Goal: Transaction & Acquisition: Book appointment/travel/reservation

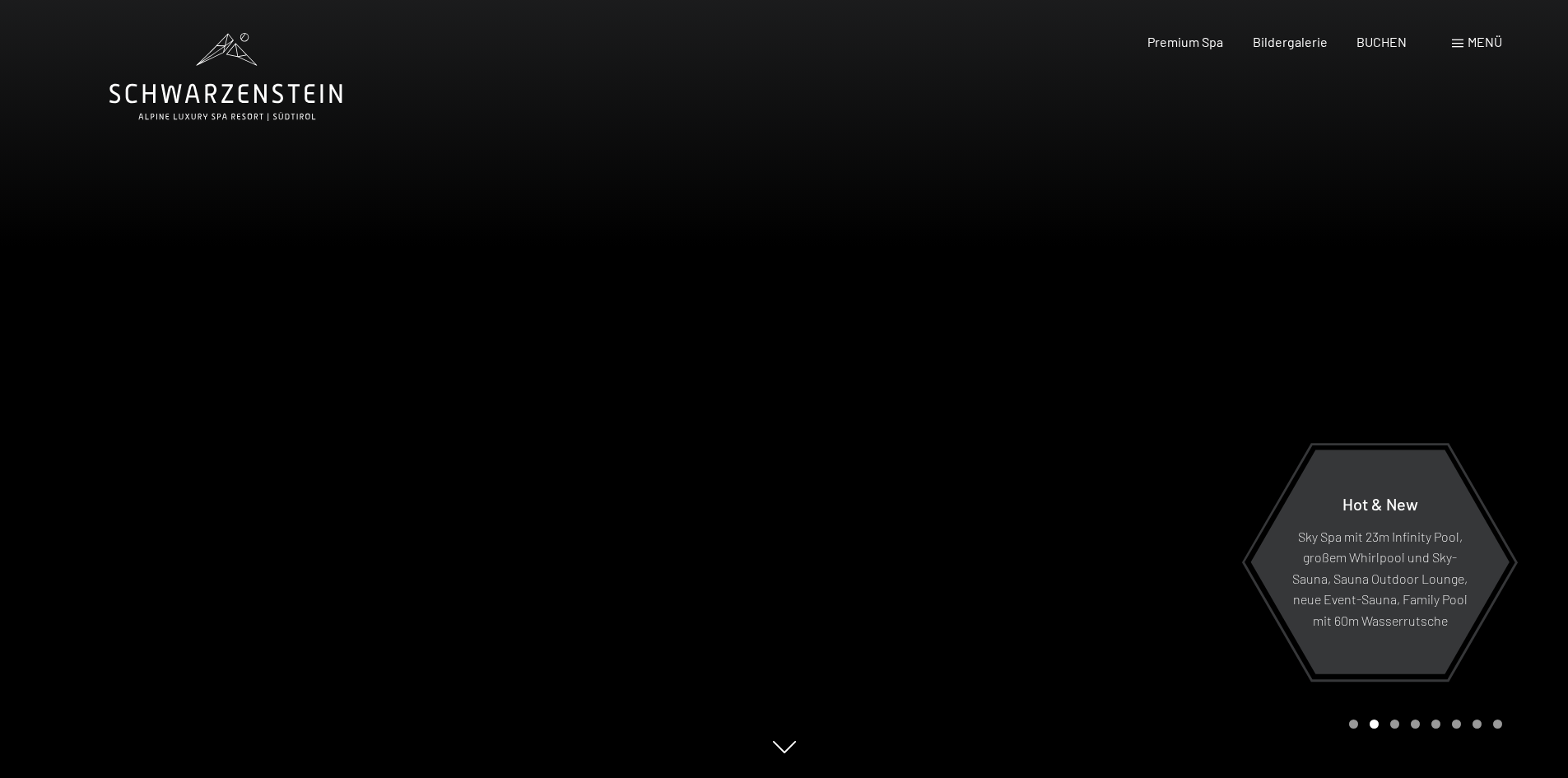
click at [1478, 50] on div "Menü" at bounding box center [1477, 42] width 51 height 18
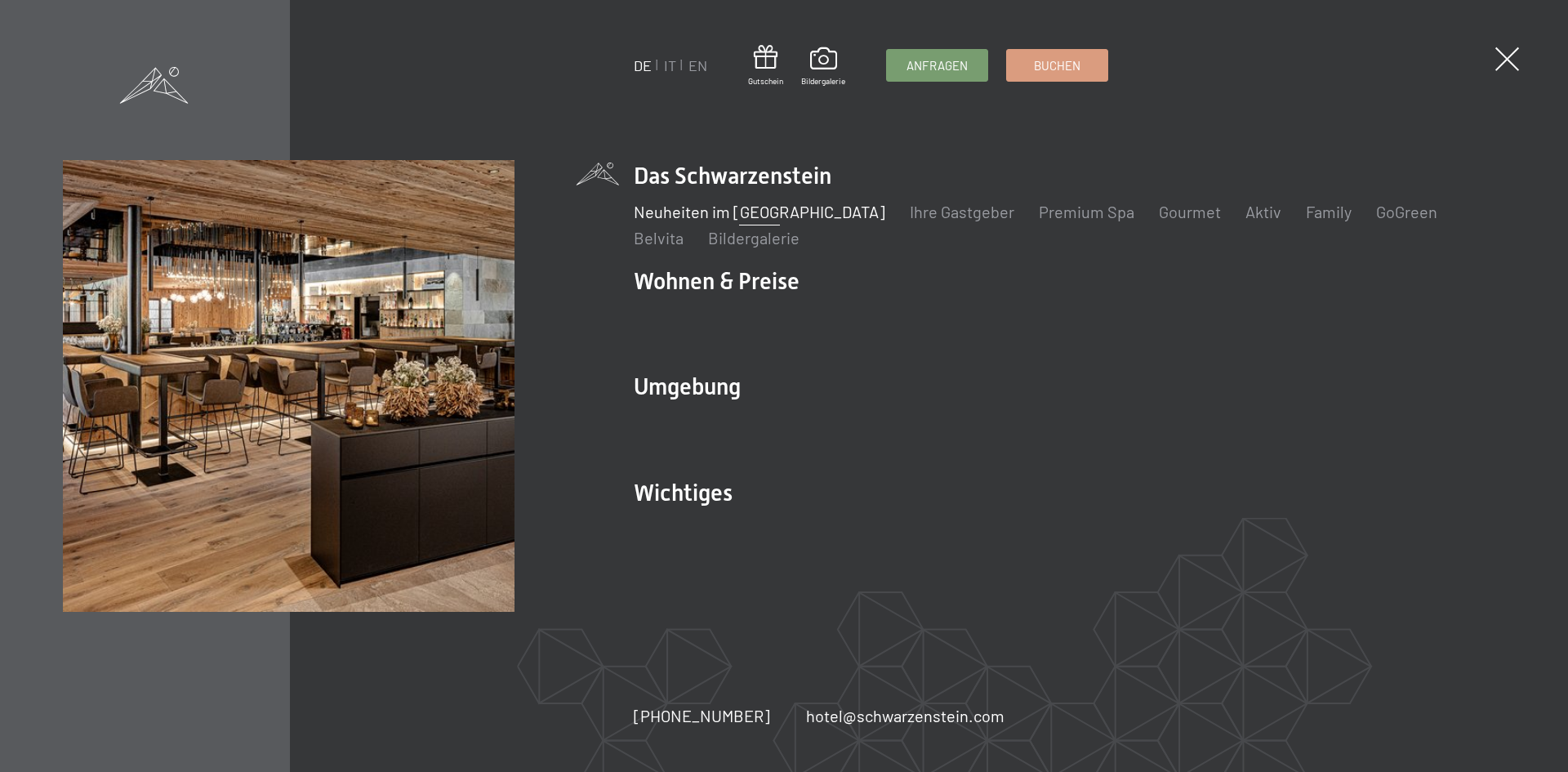
click at [680, 213] on link "Neuheiten im [GEOGRAPHIC_DATA]" at bounding box center [759, 211] width 252 height 20
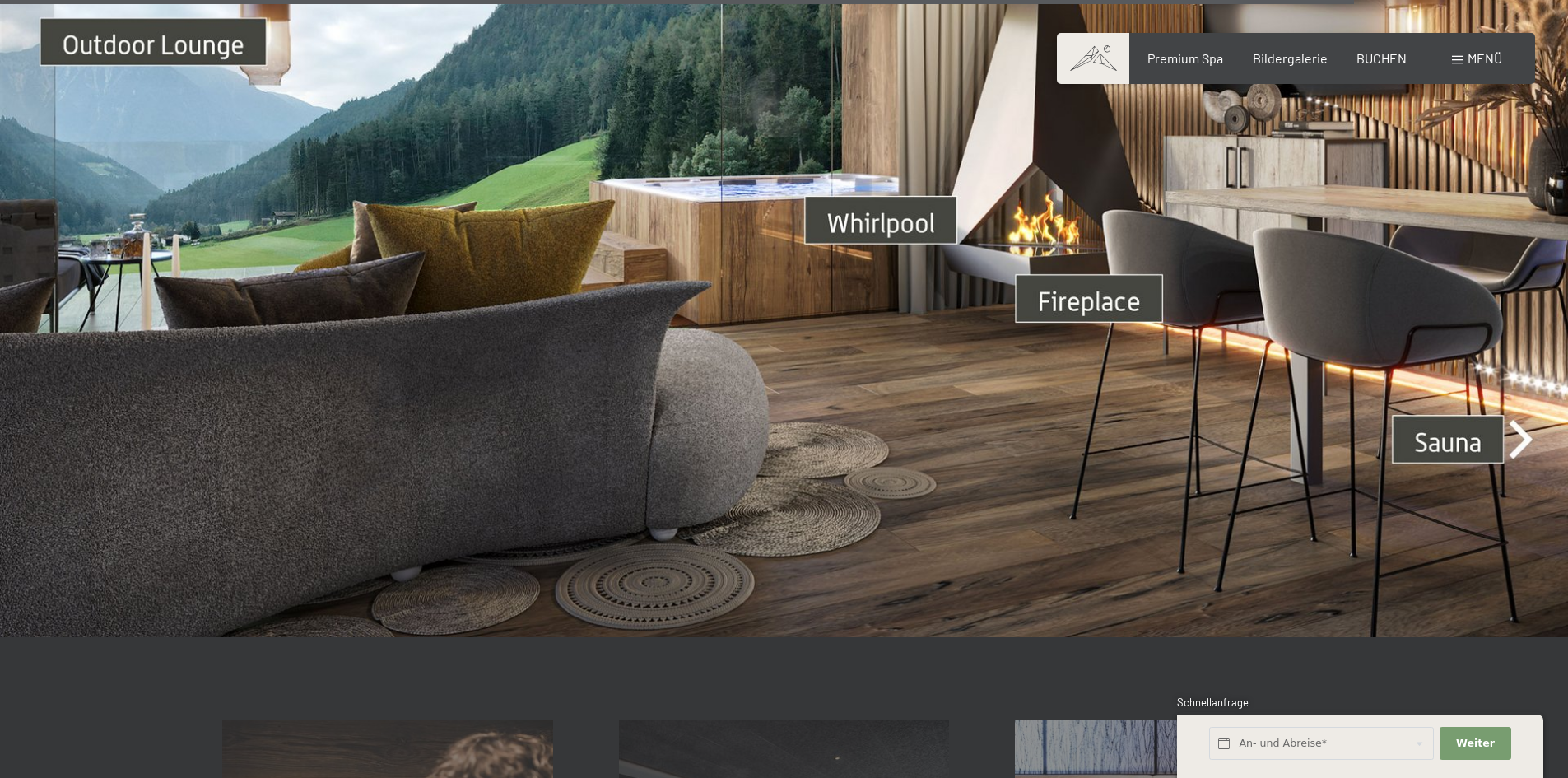
scroll to position [6089, 0]
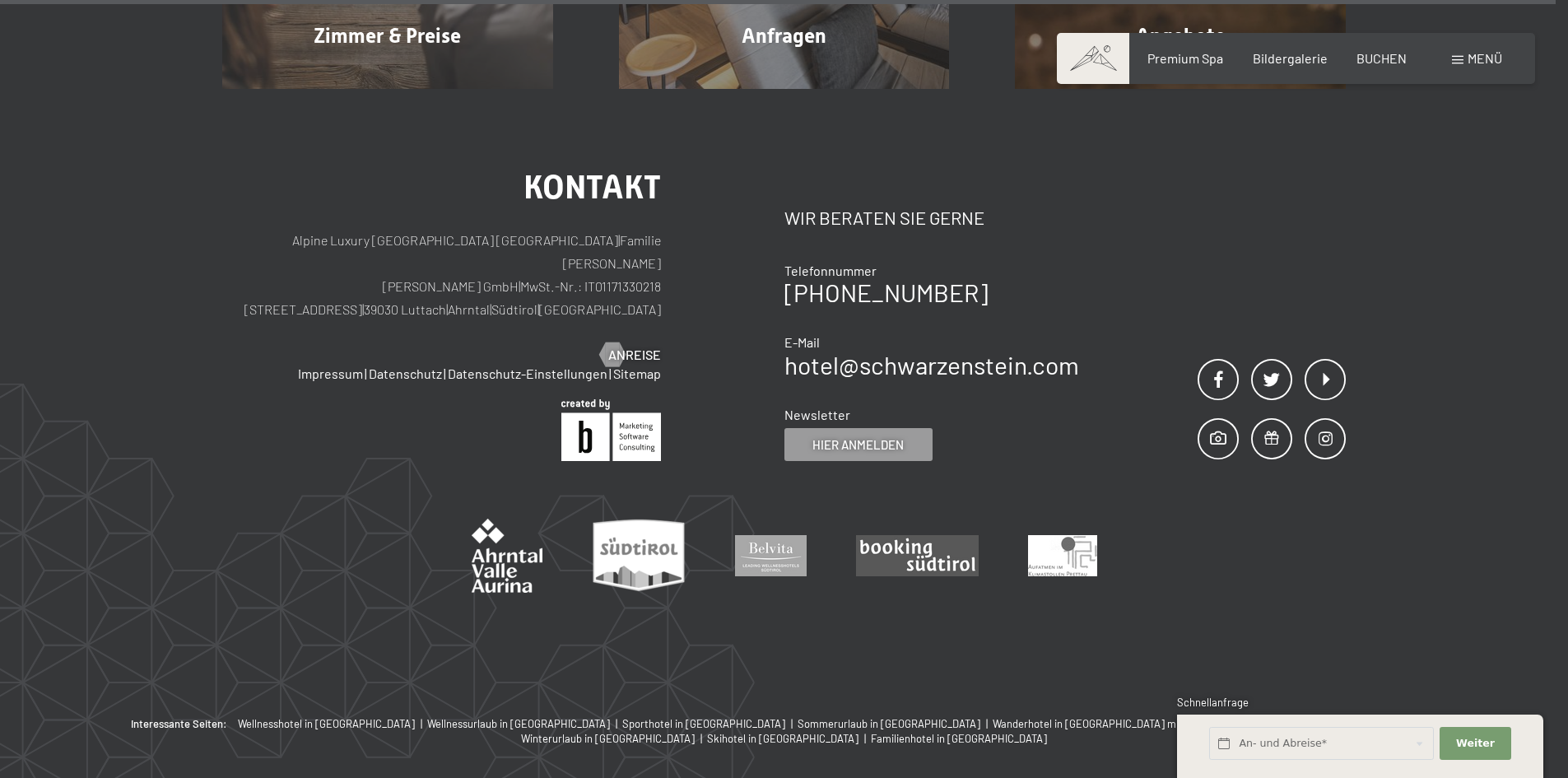
click at [1461, 57] on span at bounding box center [1457, 59] width 11 height 8
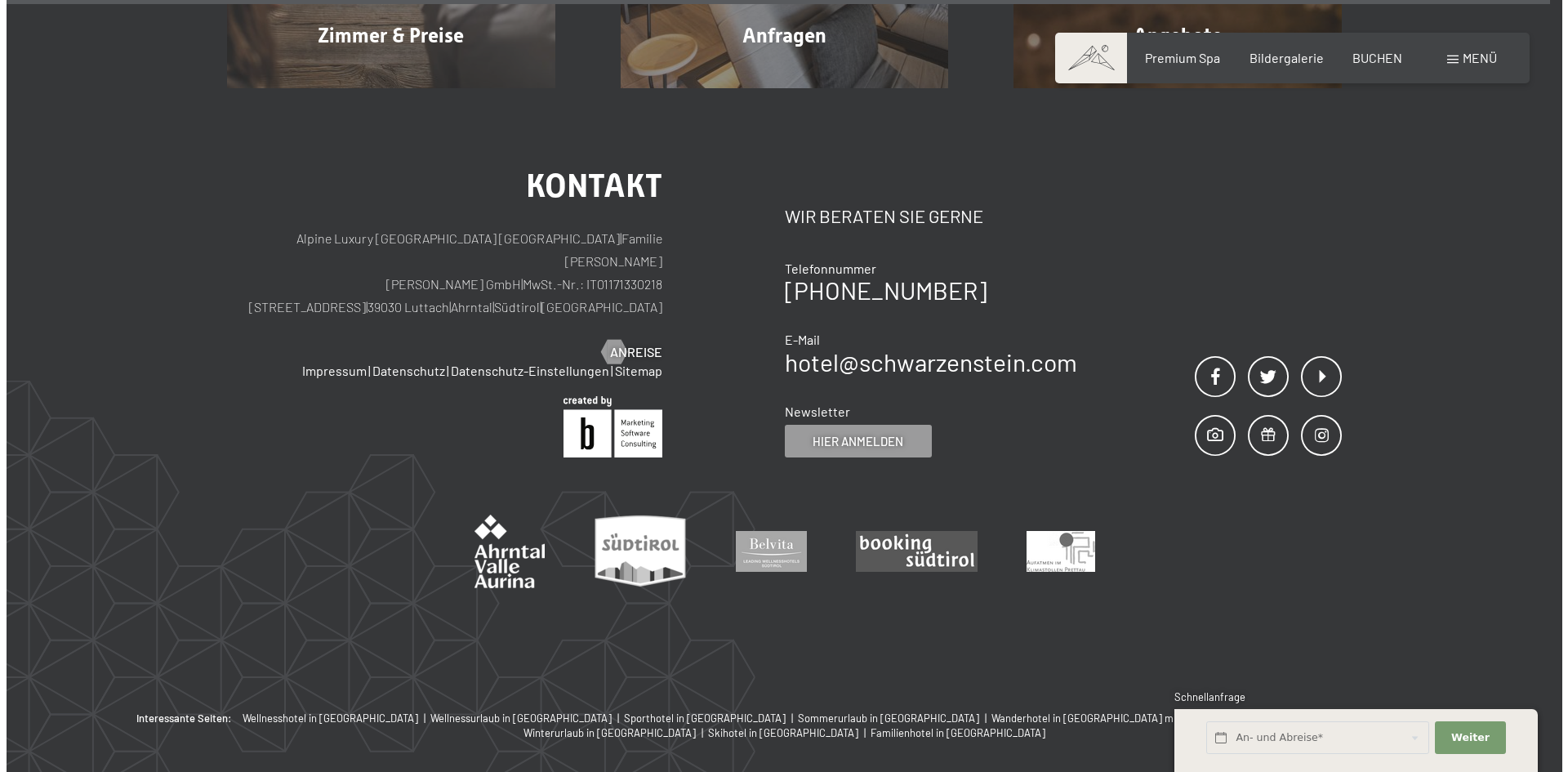
scroll to position [6893, 0]
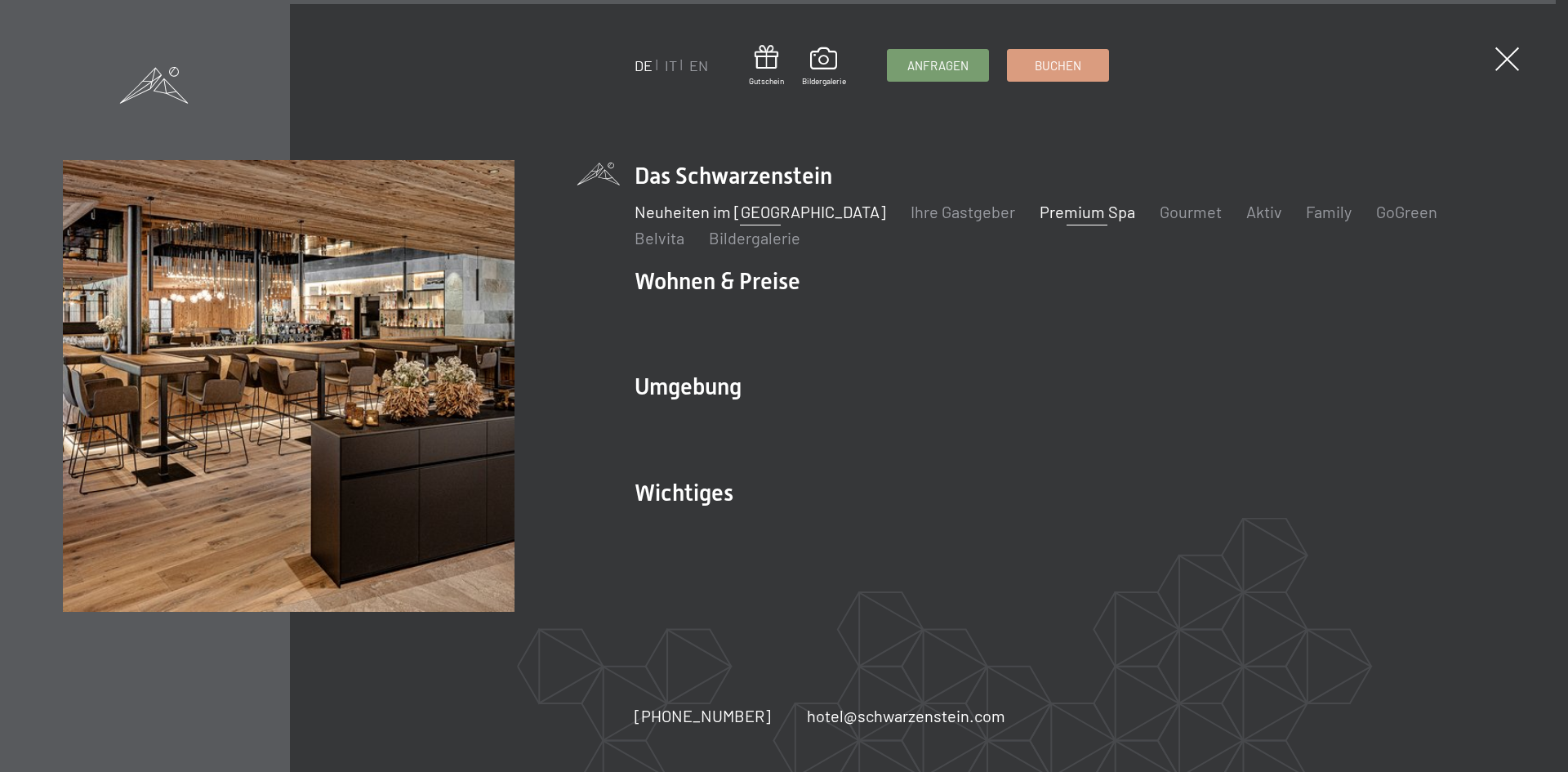
click at [1039, 214] on link "Premium Spa" at bounding box center [1086, 211] width 96 height 20
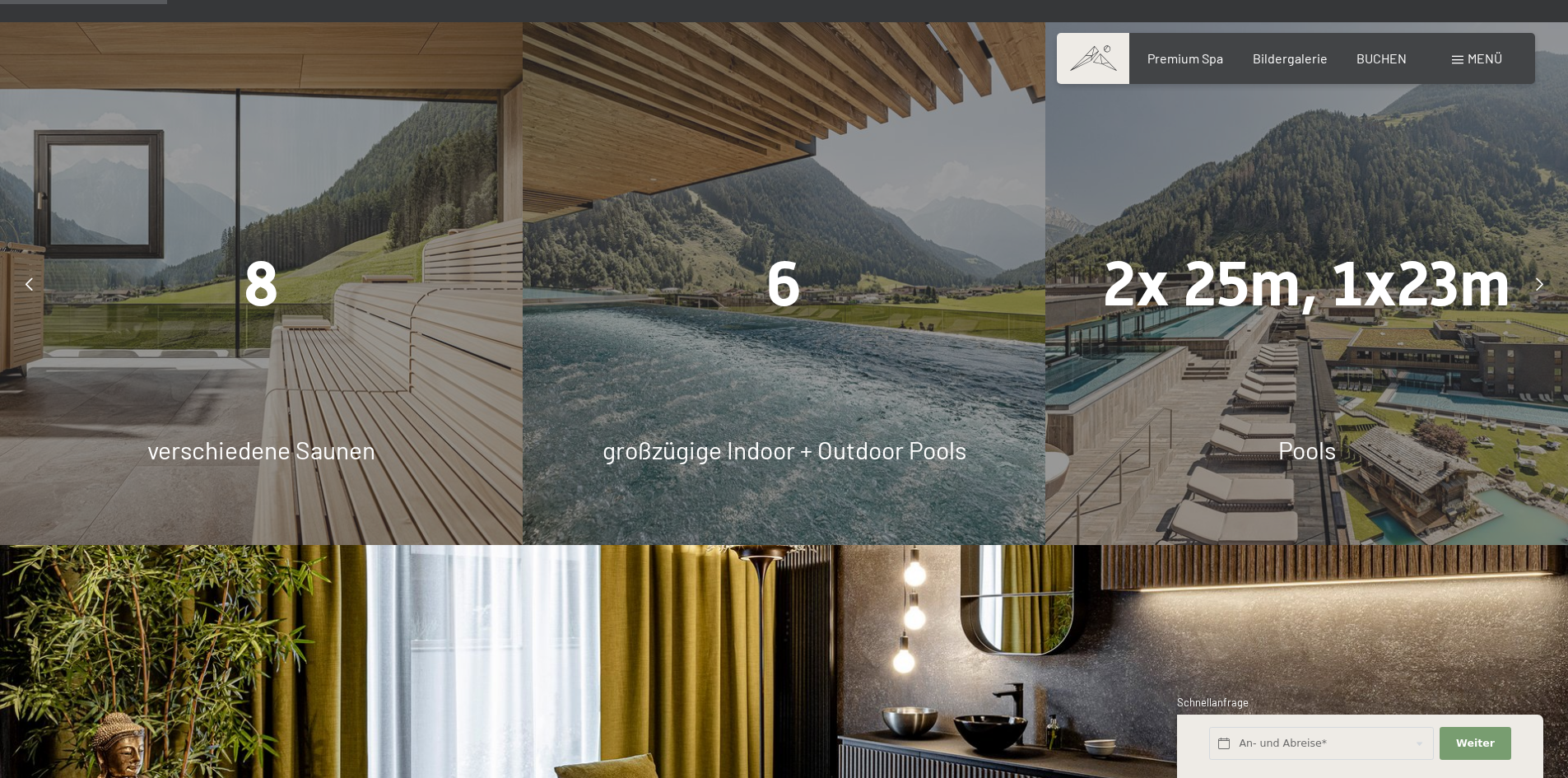
scroll to position [1316, 0]
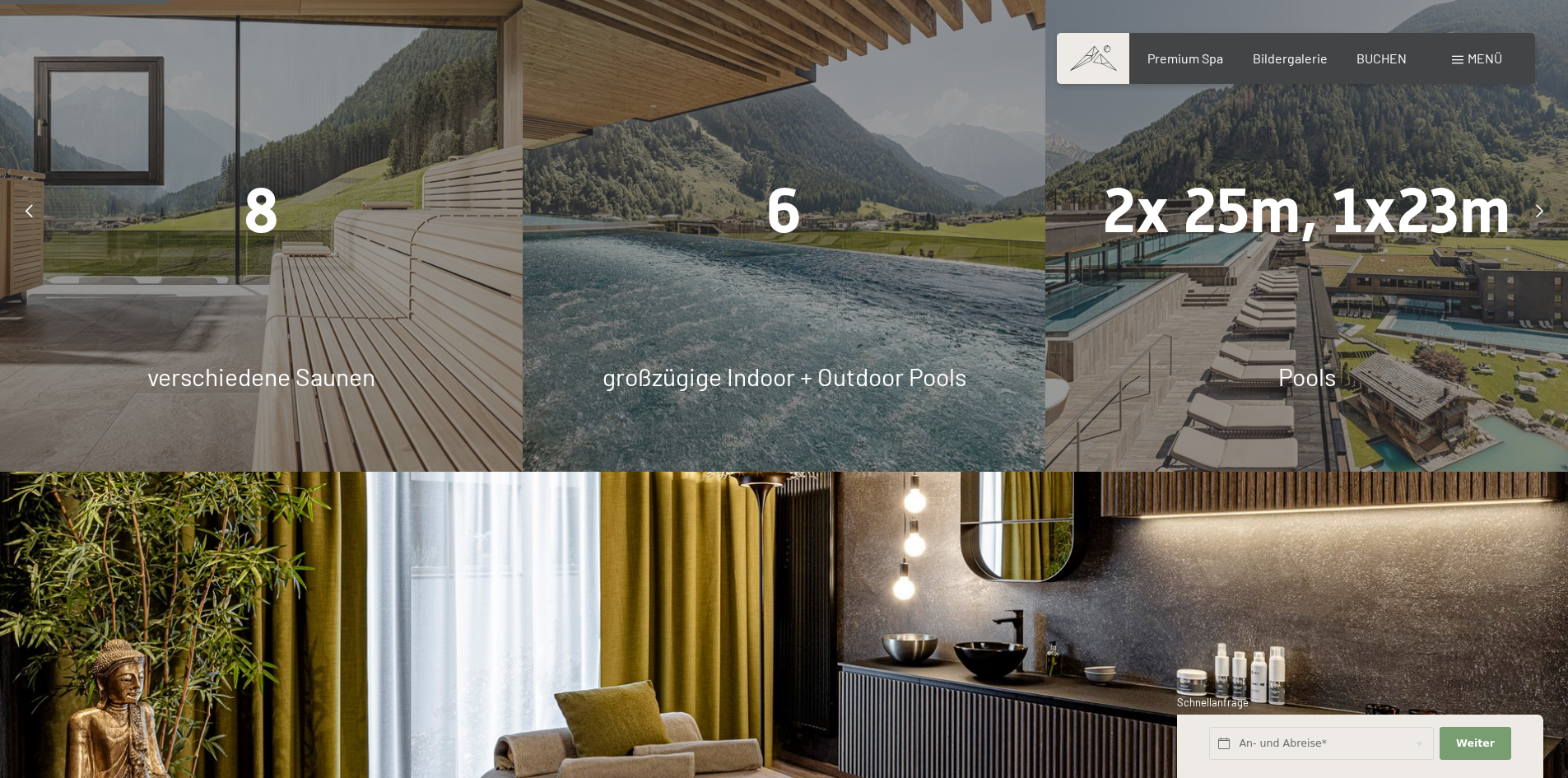
click at [728, 233] on div "6" at bounding box center [784, 211] width 523 height 87
click at [728, 374] on span "großzügige Indoor + Outdoor Pools" at bounding box center [784, 376] width 363 height 30
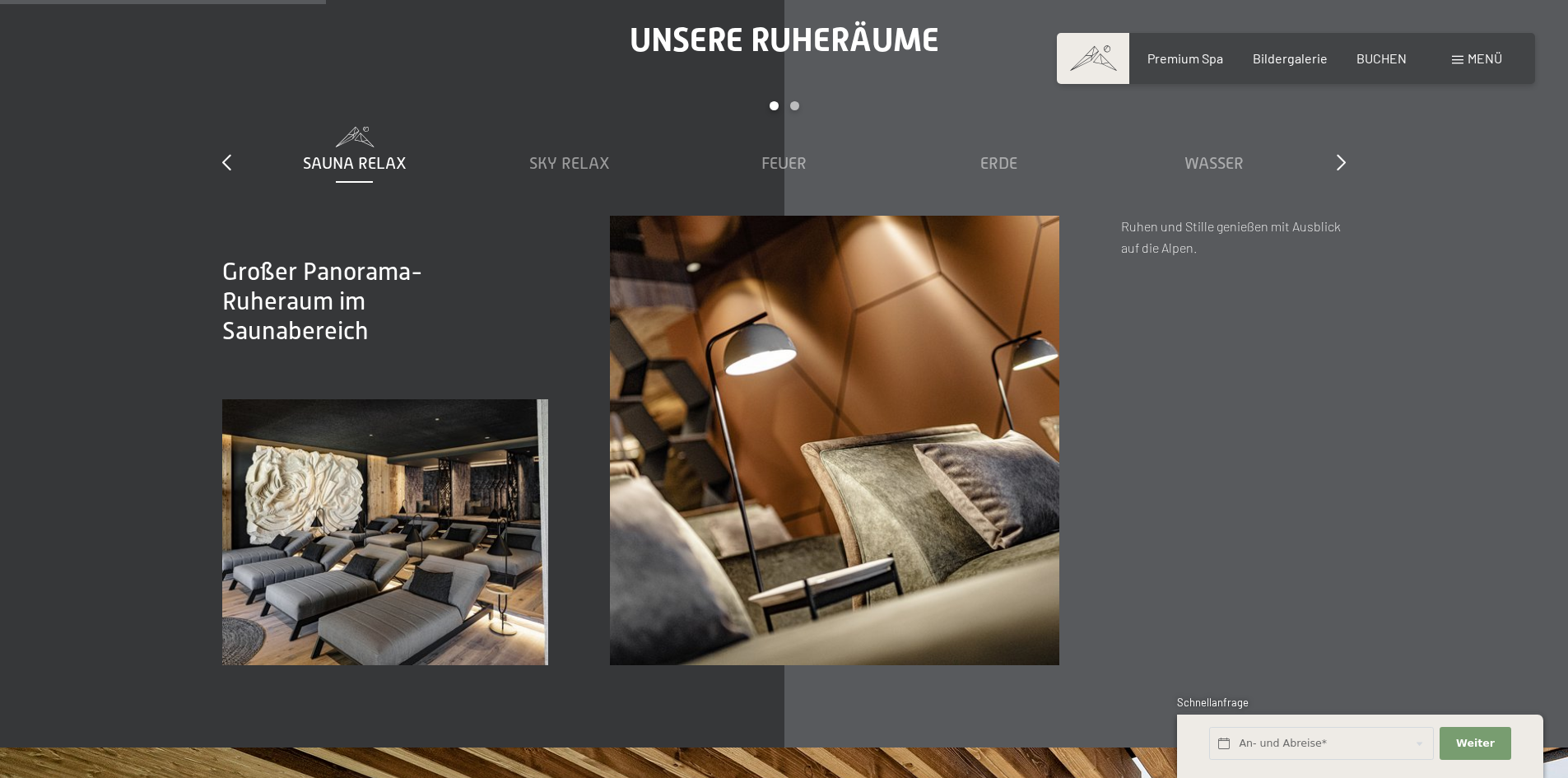
scroll to position [2551, 0]
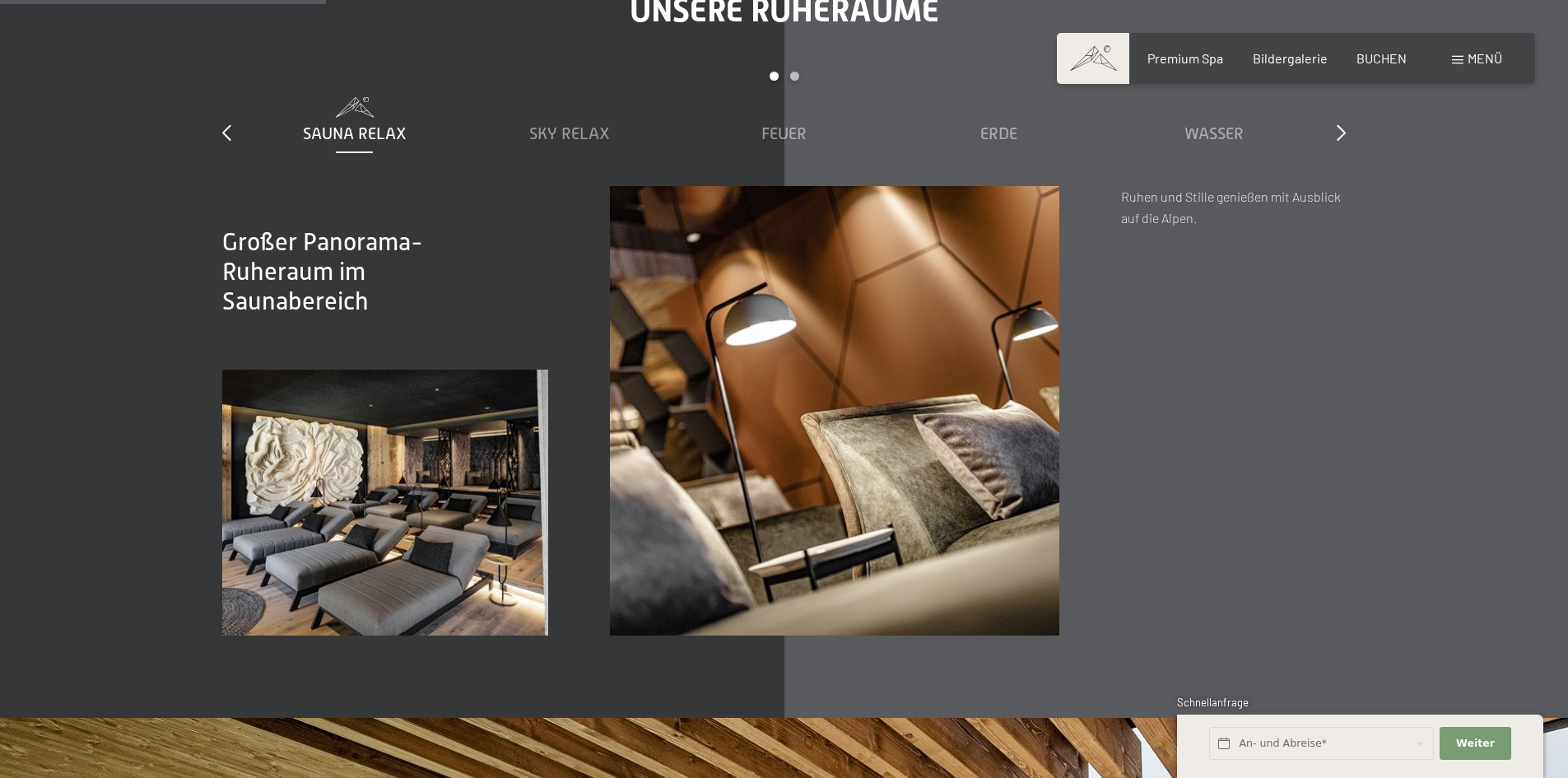
click at [431, 525] on img at bounding box center [385, 502] width 326 height 266
click at [547, 120] on div "Sky Relax" at bounding box center [569, 120] width 199 height 48
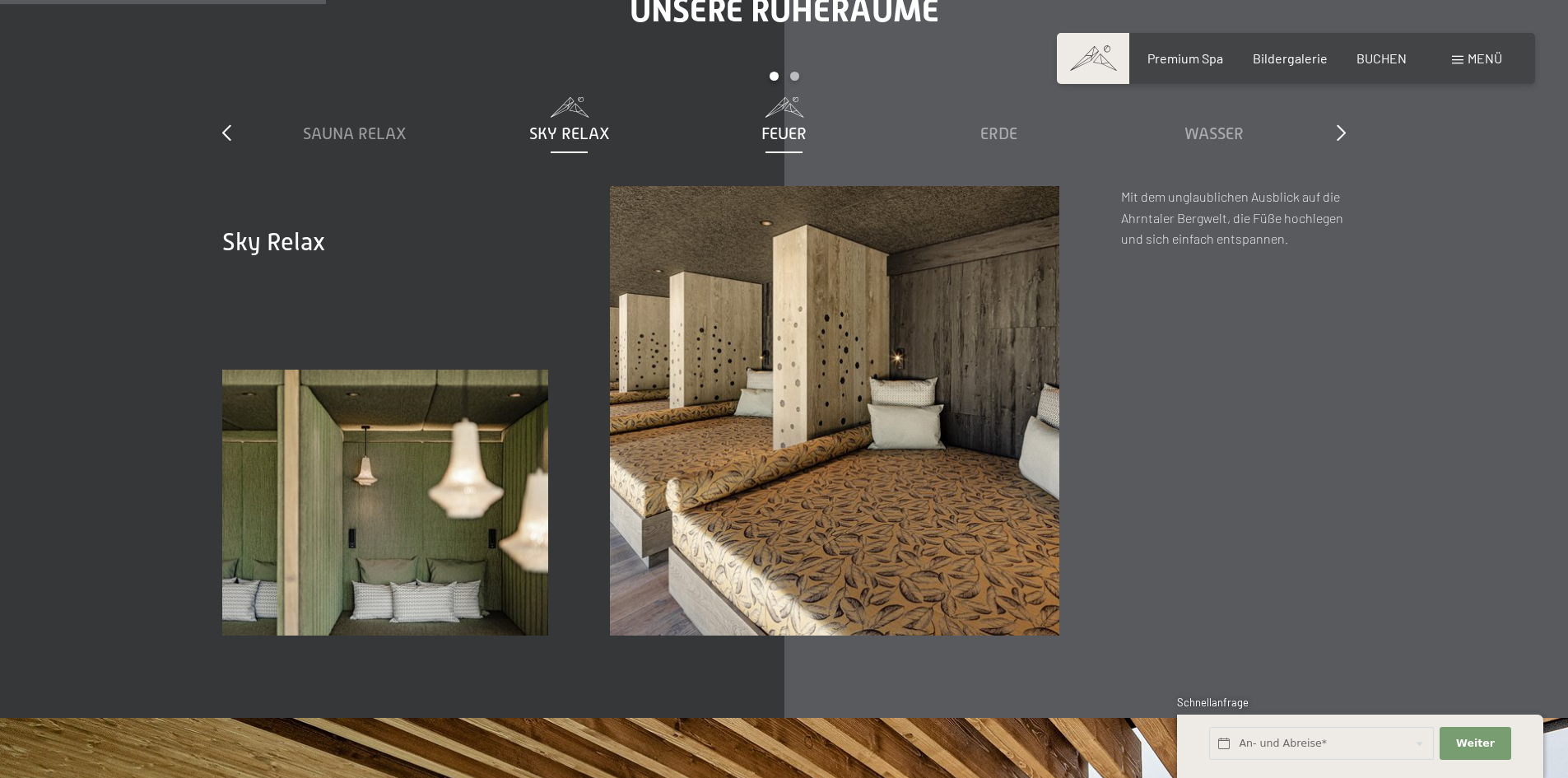
click at [776, 125] on span "Feuer" at bounding box center [784, 133] width 45 height 18
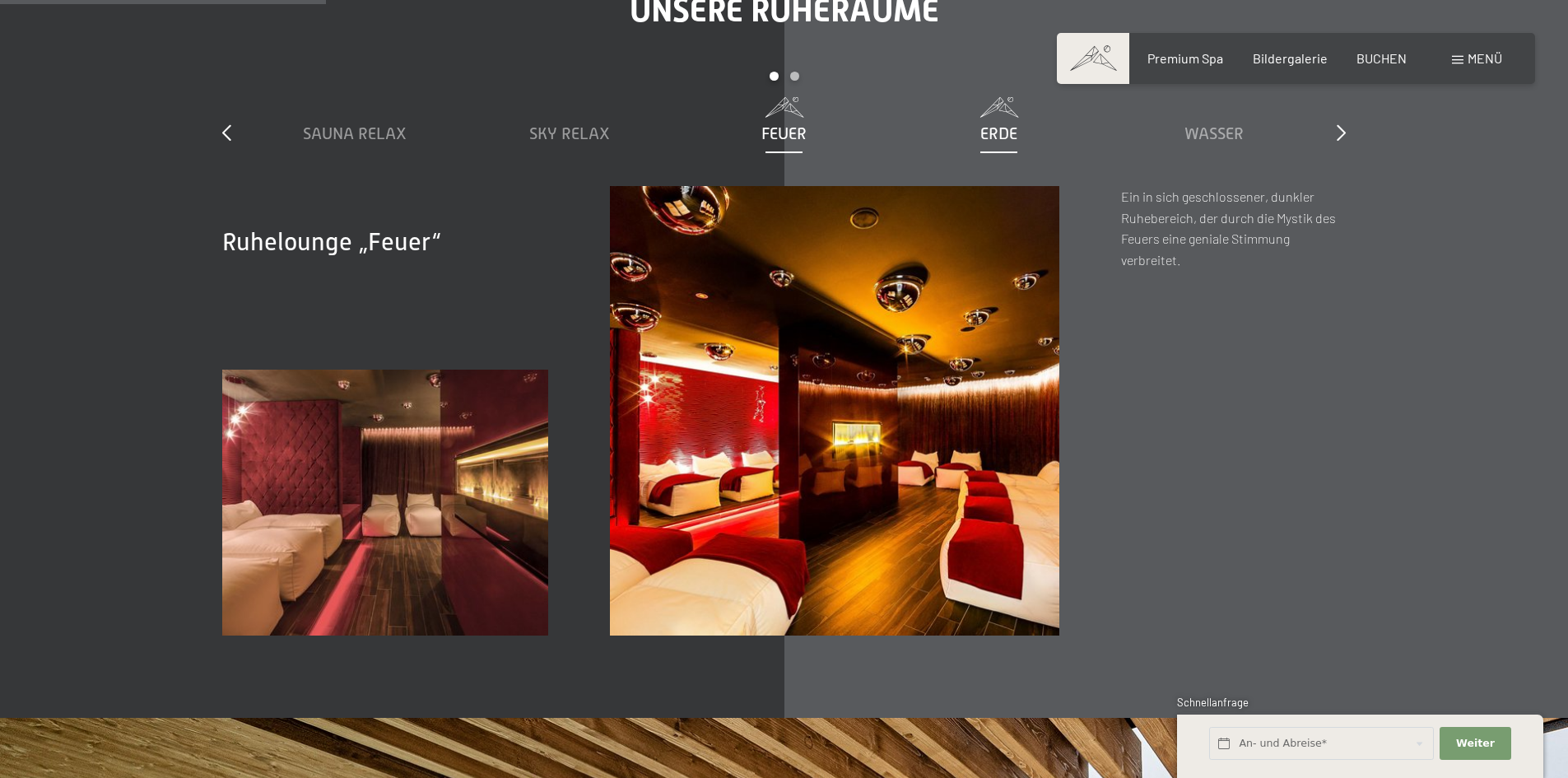
click at [981, 131] on span "Erde" at bounding box center [999, 133] width 37 height 18
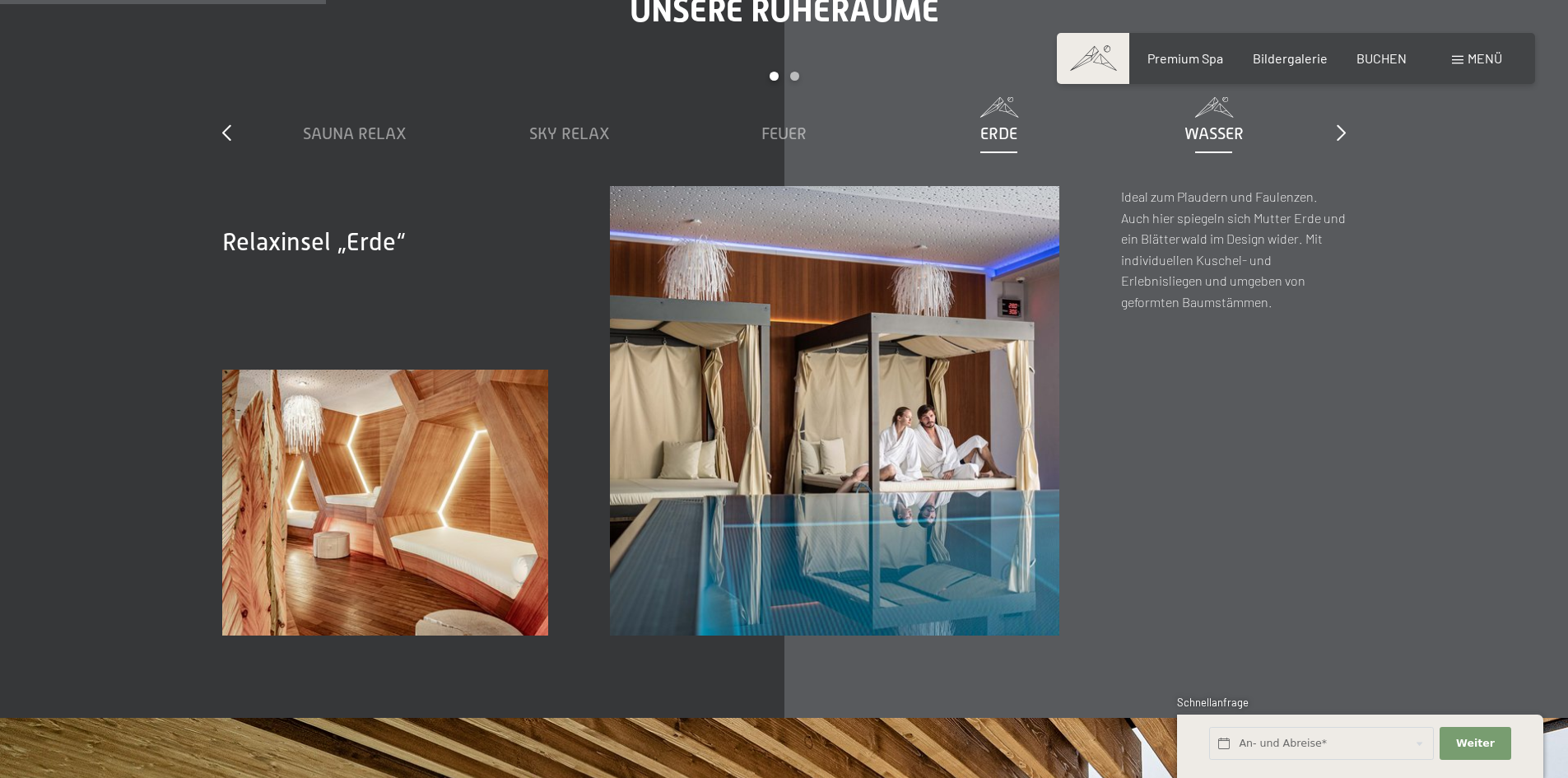
click at [1212, 138] on span "Wasser" at bounding box center [1214, 133] width 59 height 18
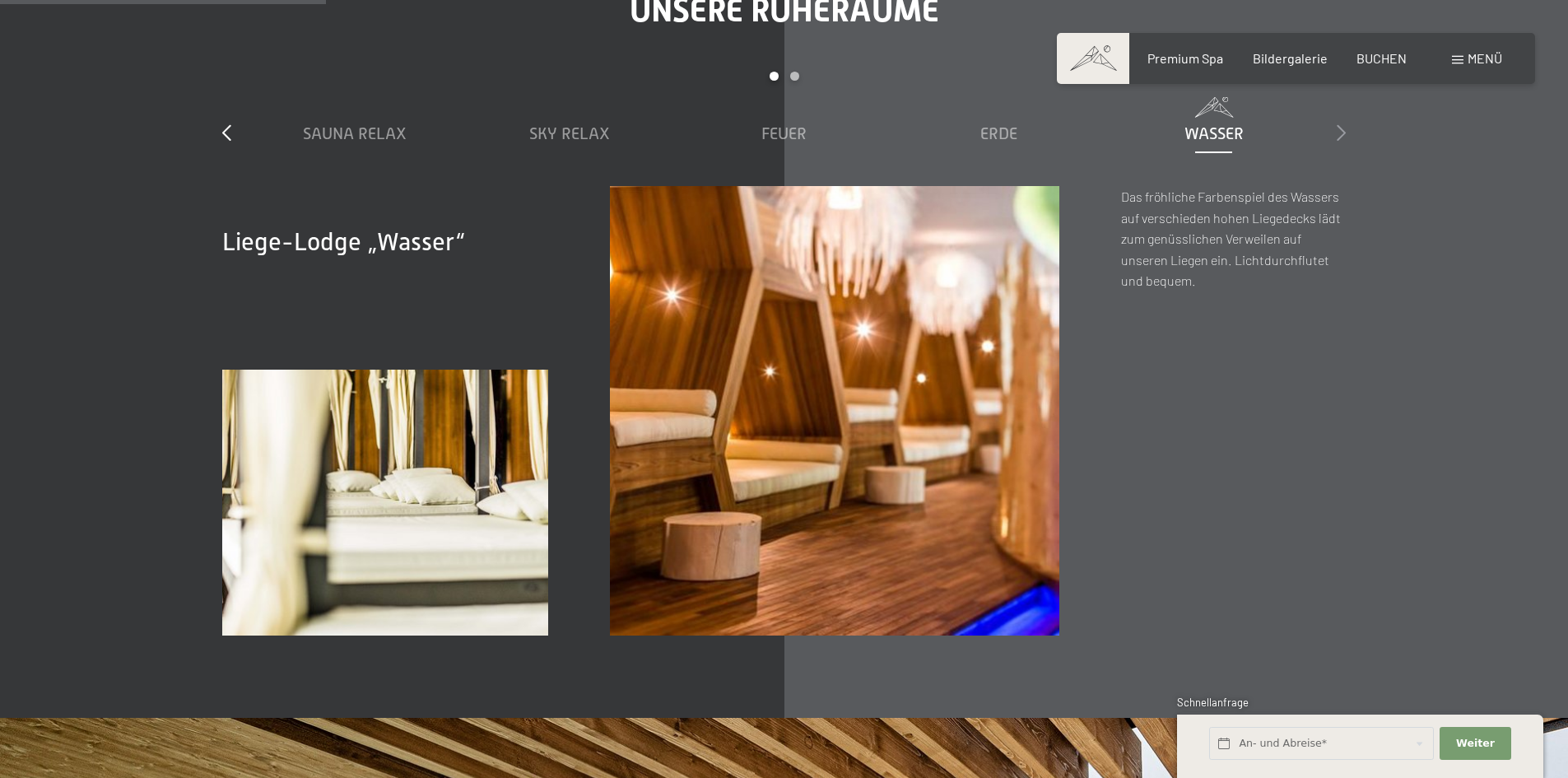
click at [1337, 131] on icon at bounding box center [1341, 132] width 9 height 17
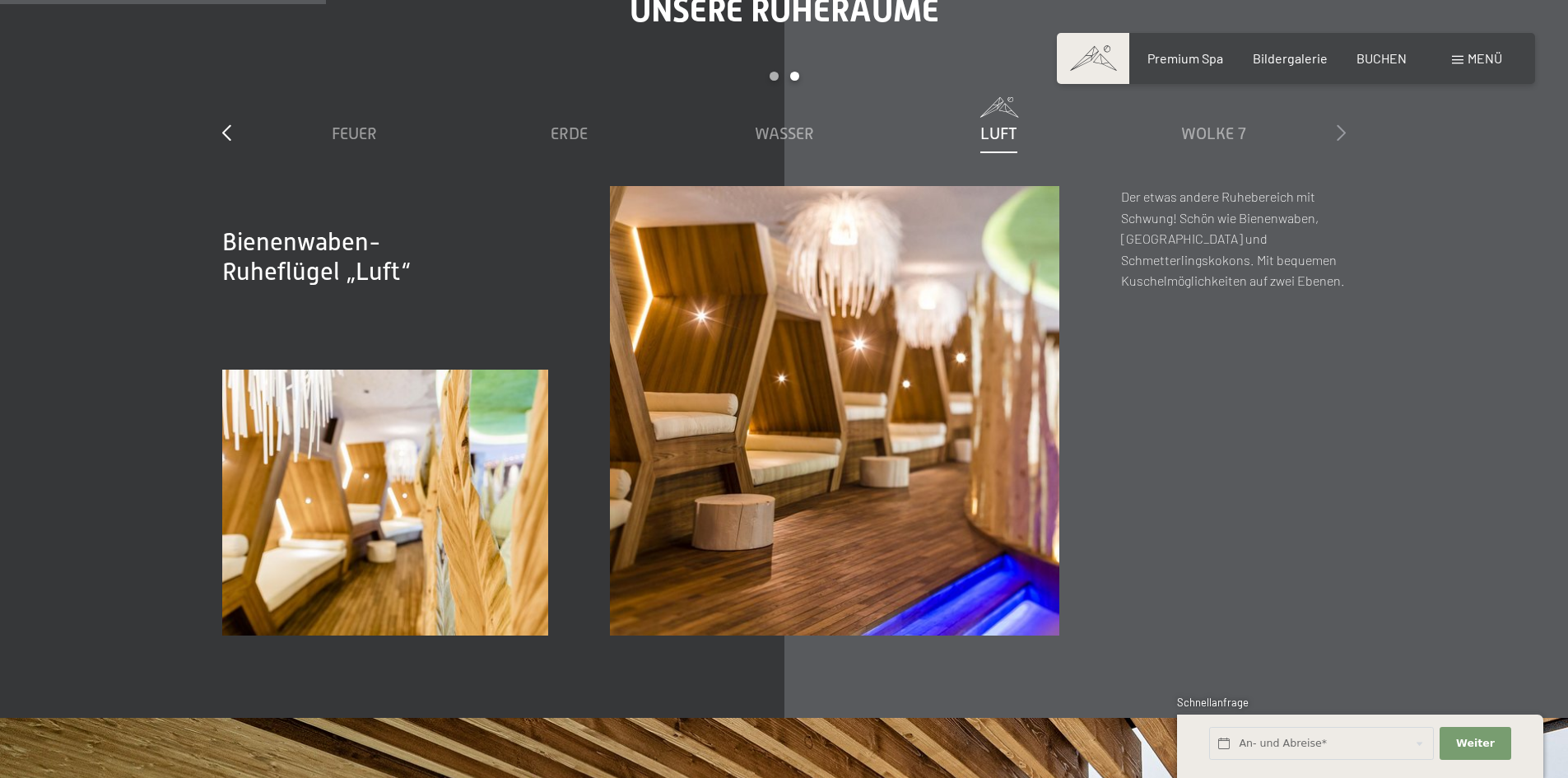
click at [1337, 131] on icon at bounding box center [1341, 132] width 9 height 17
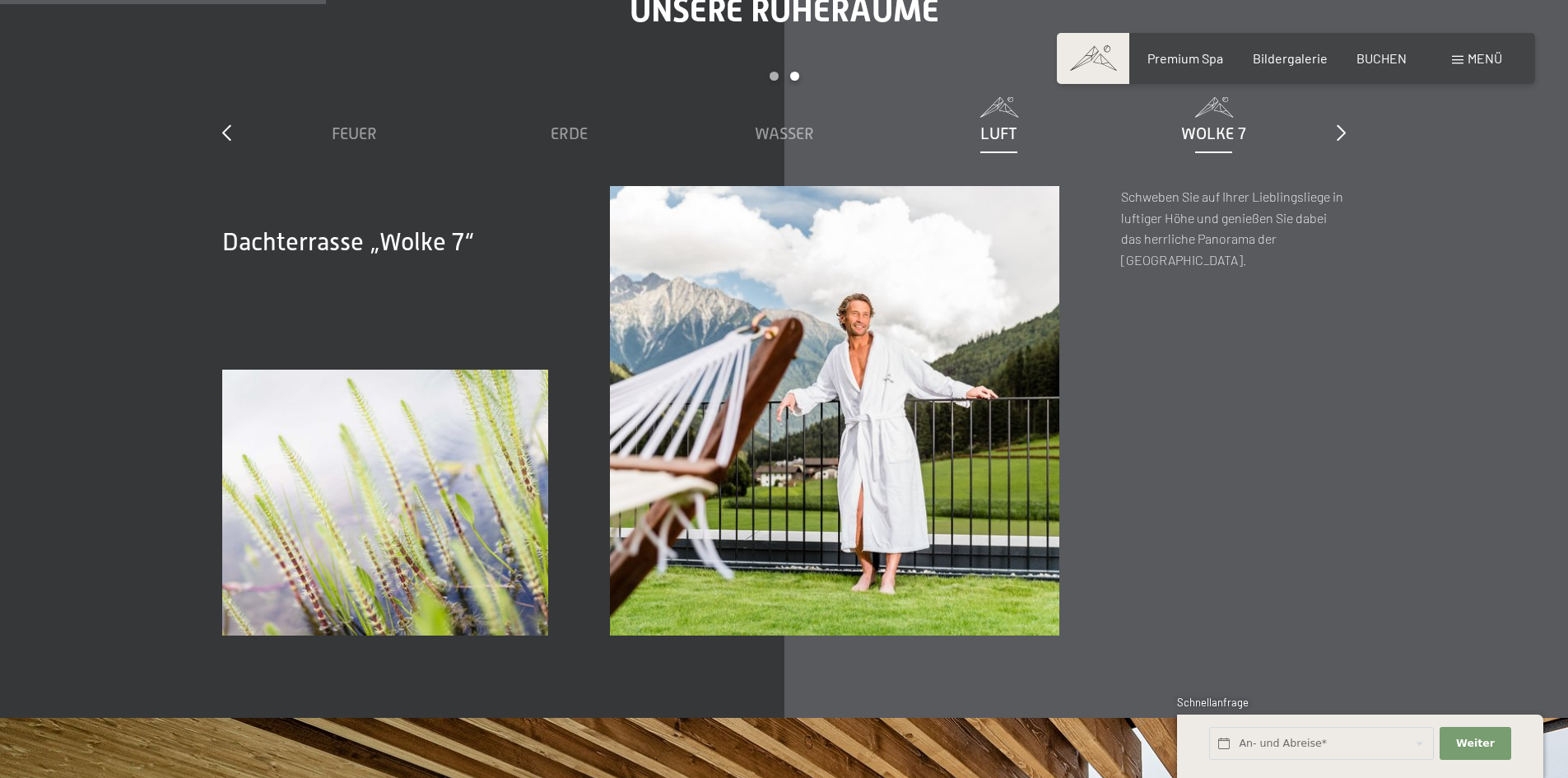
click at [1001, 125] on span "Luft" at bounding box center [999, 133] width 37 height 18
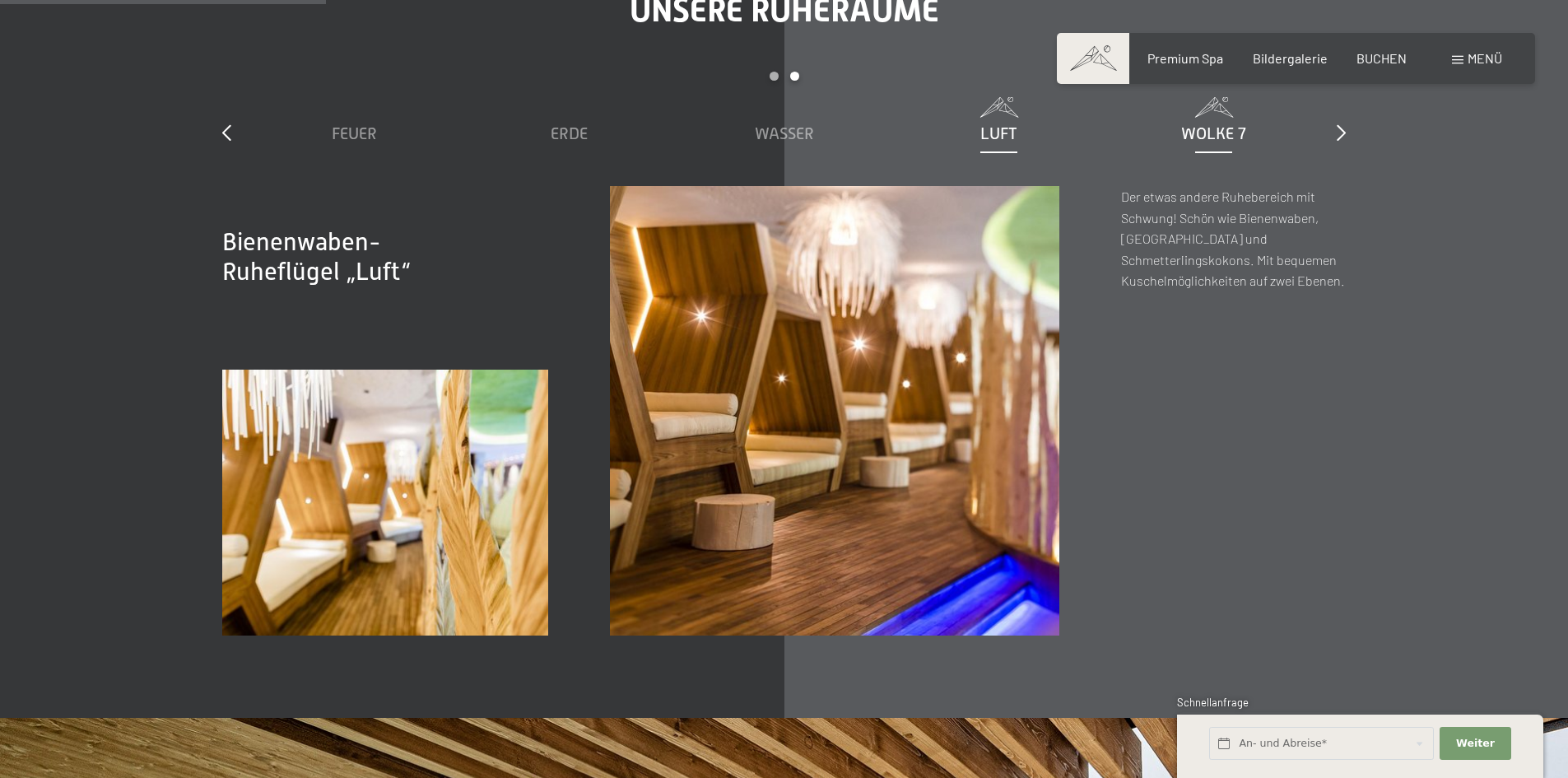
click at [1227, 132] on span "Wolke 7" at bounding box center [1213, 133] width 65 height 18
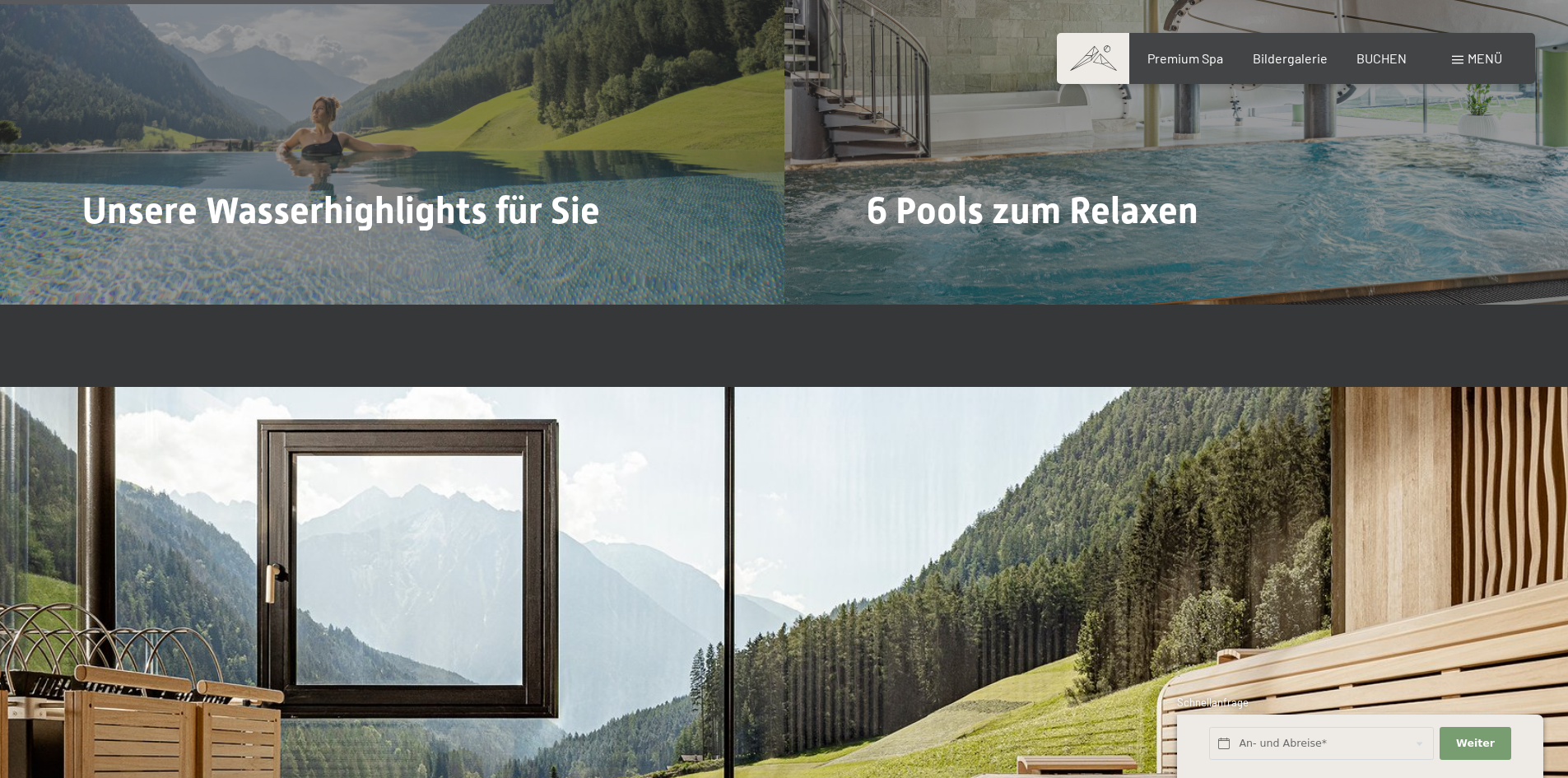
scroll to position [4525, 0]
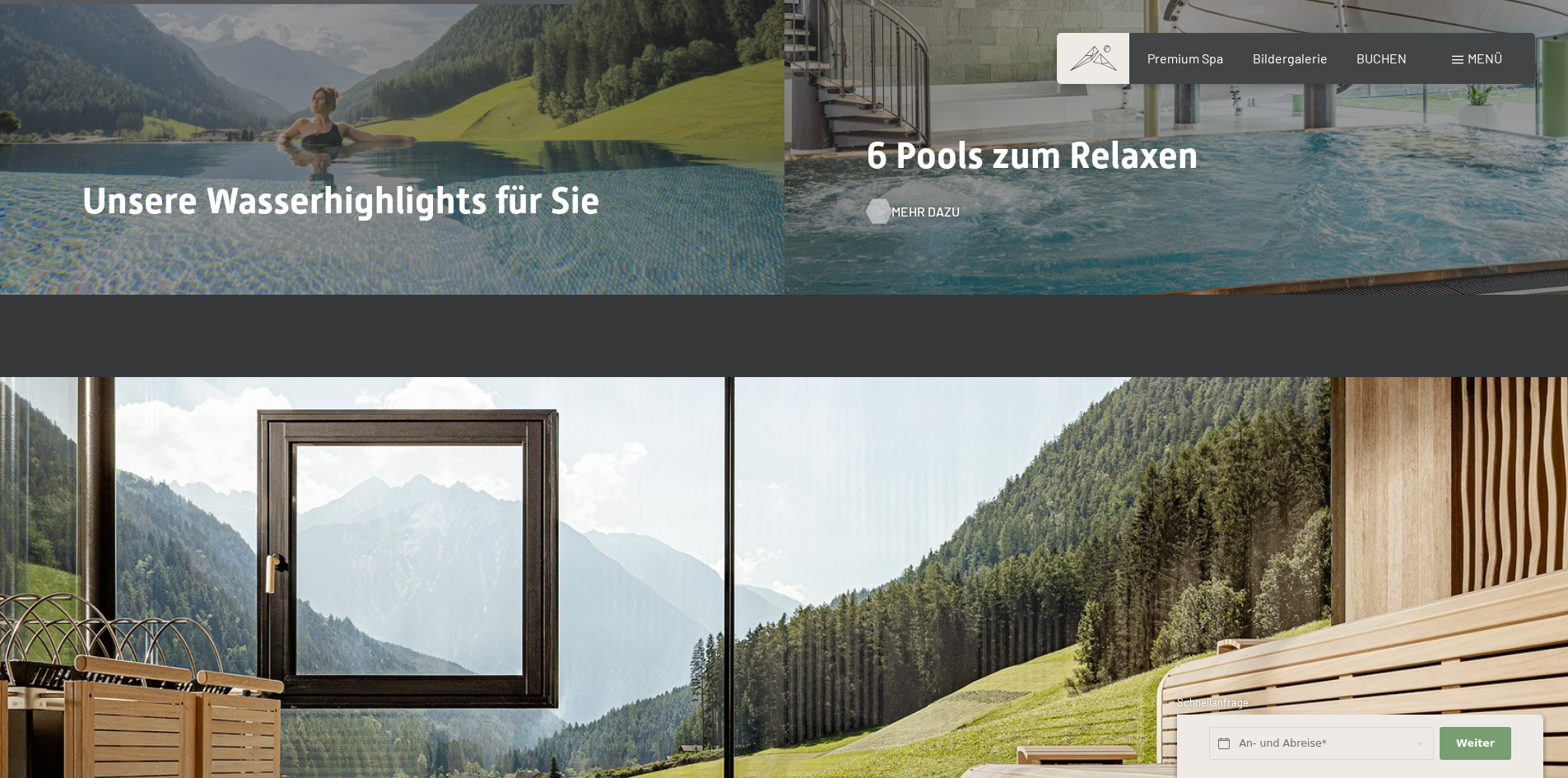
click at [893, 212] on span "Mehr dazu" at bounding box center [926, 211] width 68 height 18
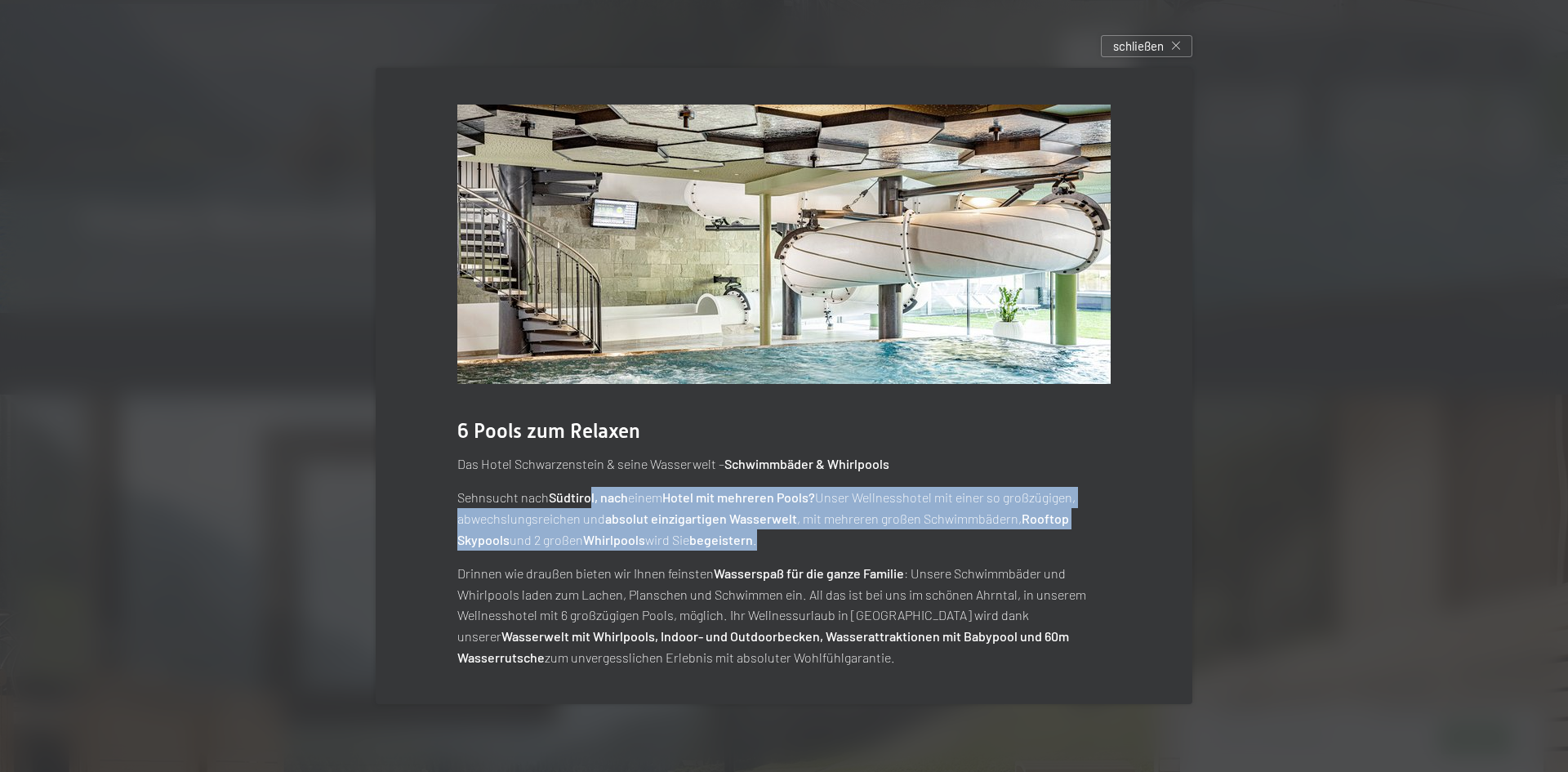
drag, startPoint x: 589, startPoint y: 499, endPoint x: 930, endPoint y: 532, distance: 342.6
click at [930, 532] on p "Sehnsucht nach Südtirol, nach einem Hotel mit mehreren Pools? Unser Wellnesshot…" at bounding box center [784, 518] width 654 height 63
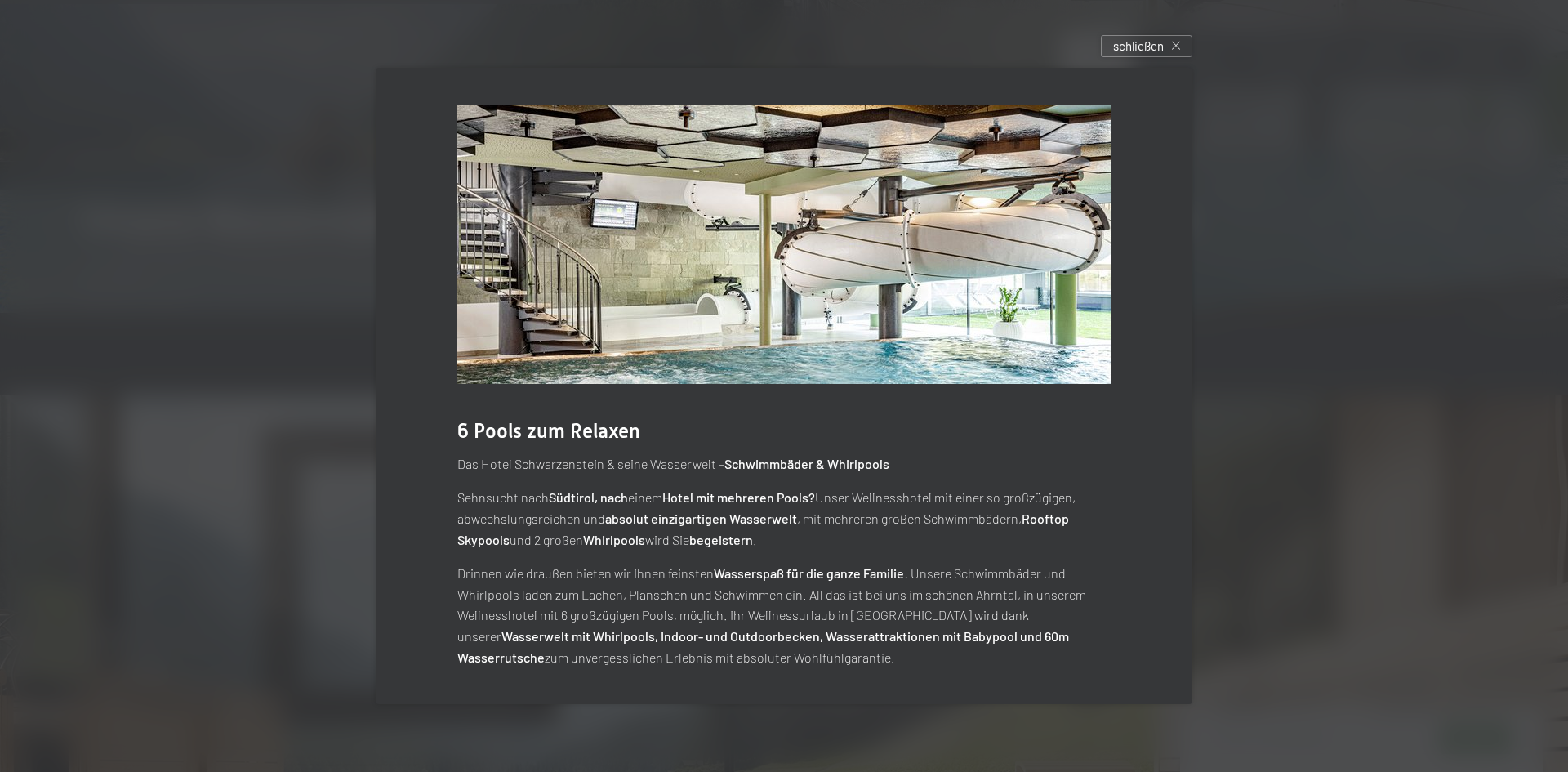
click at [898, 562] on div "Das Hotel Schwarzenstein & seine Wasserwelt – Schwimmbäder & Whirlpools Sehnsuc…" at bounding box center [784, 559] width 654 height 214
click at [1161, 48] on span "schließen" at bounding box center [1138, 46] width 51 height 17
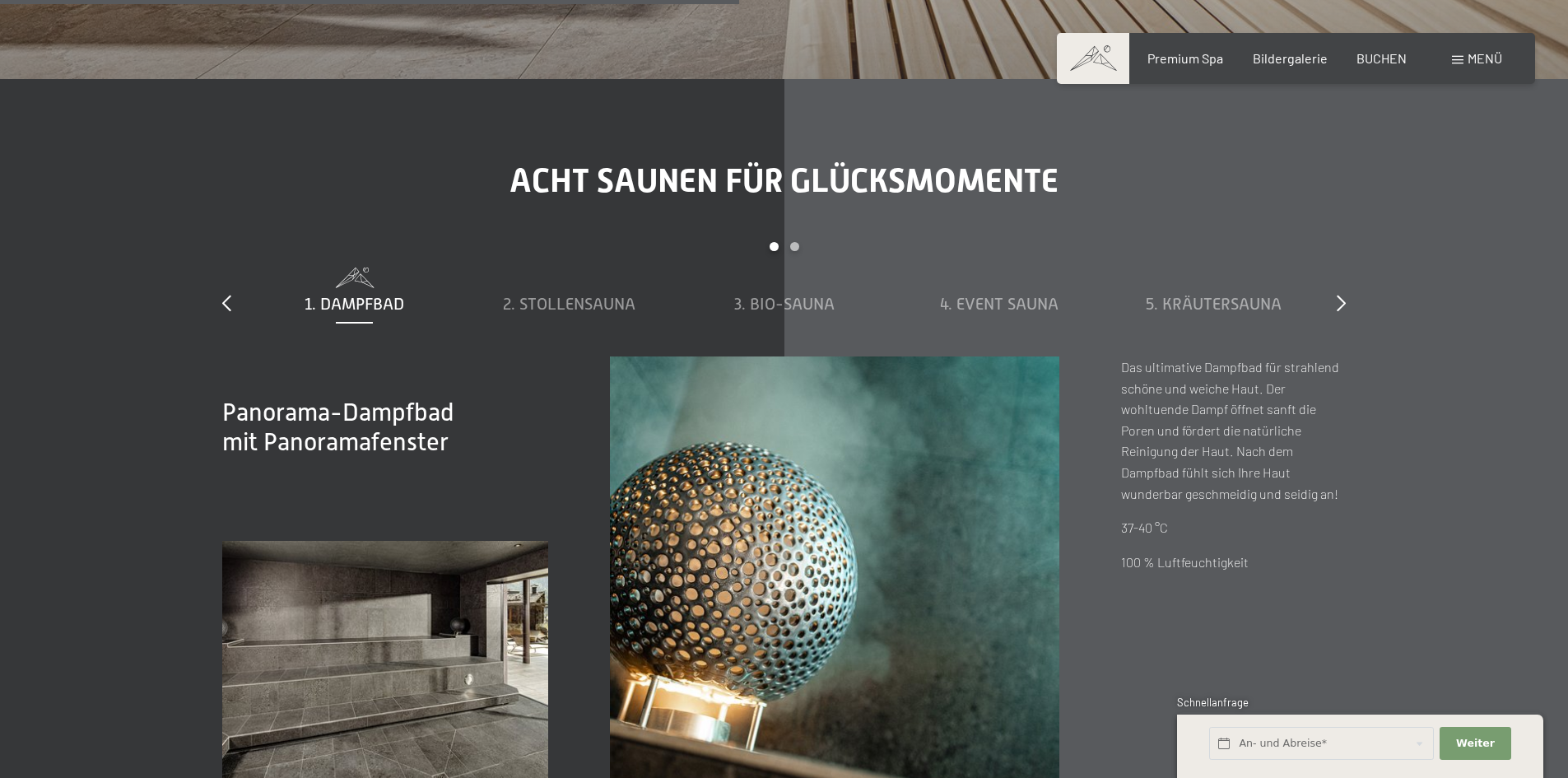
scroll to position [5595, 0]
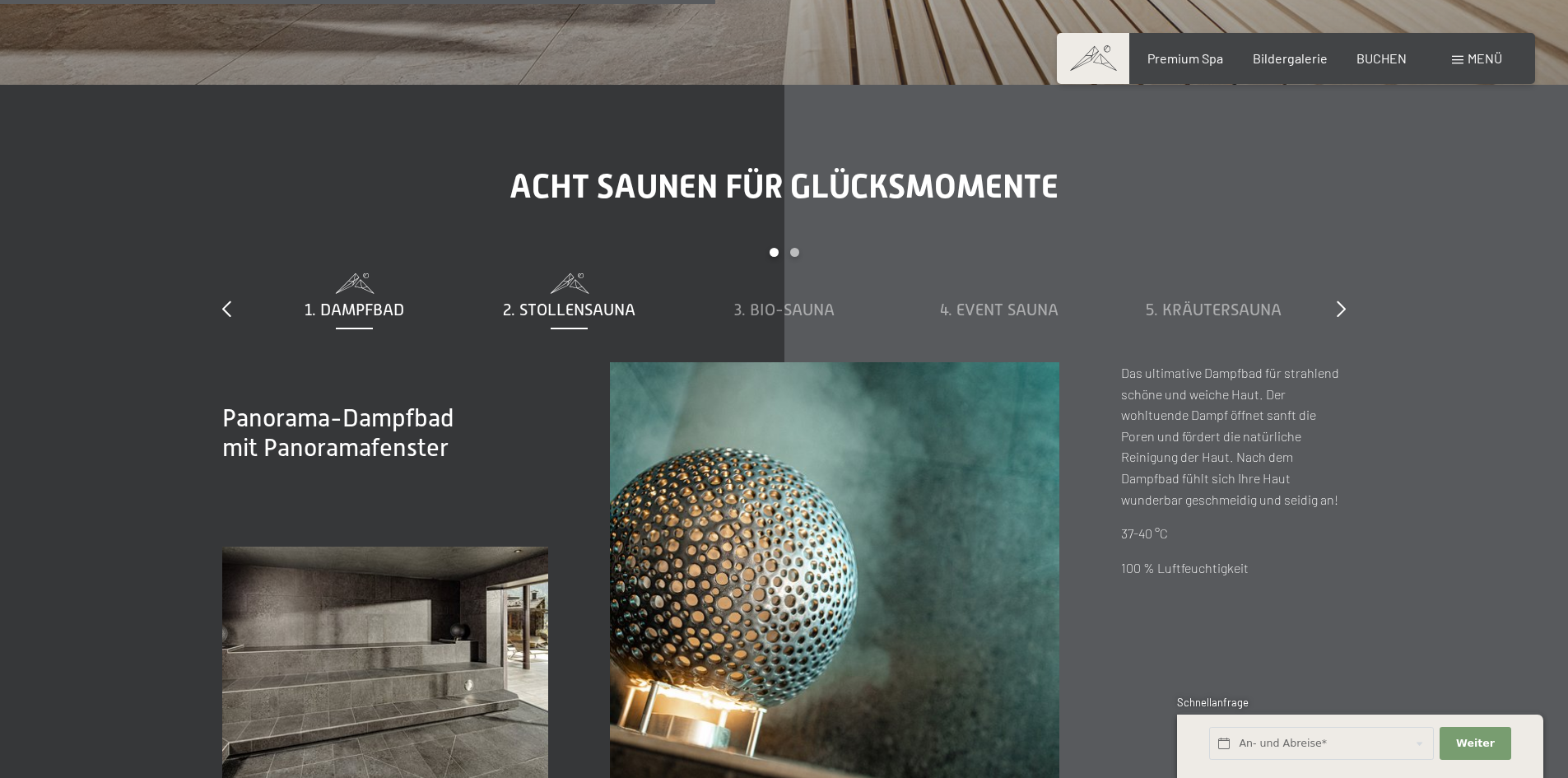
click at [598, 308] on span "2. Stollensauna" at bounding box center [569, 309] width 132 height 18
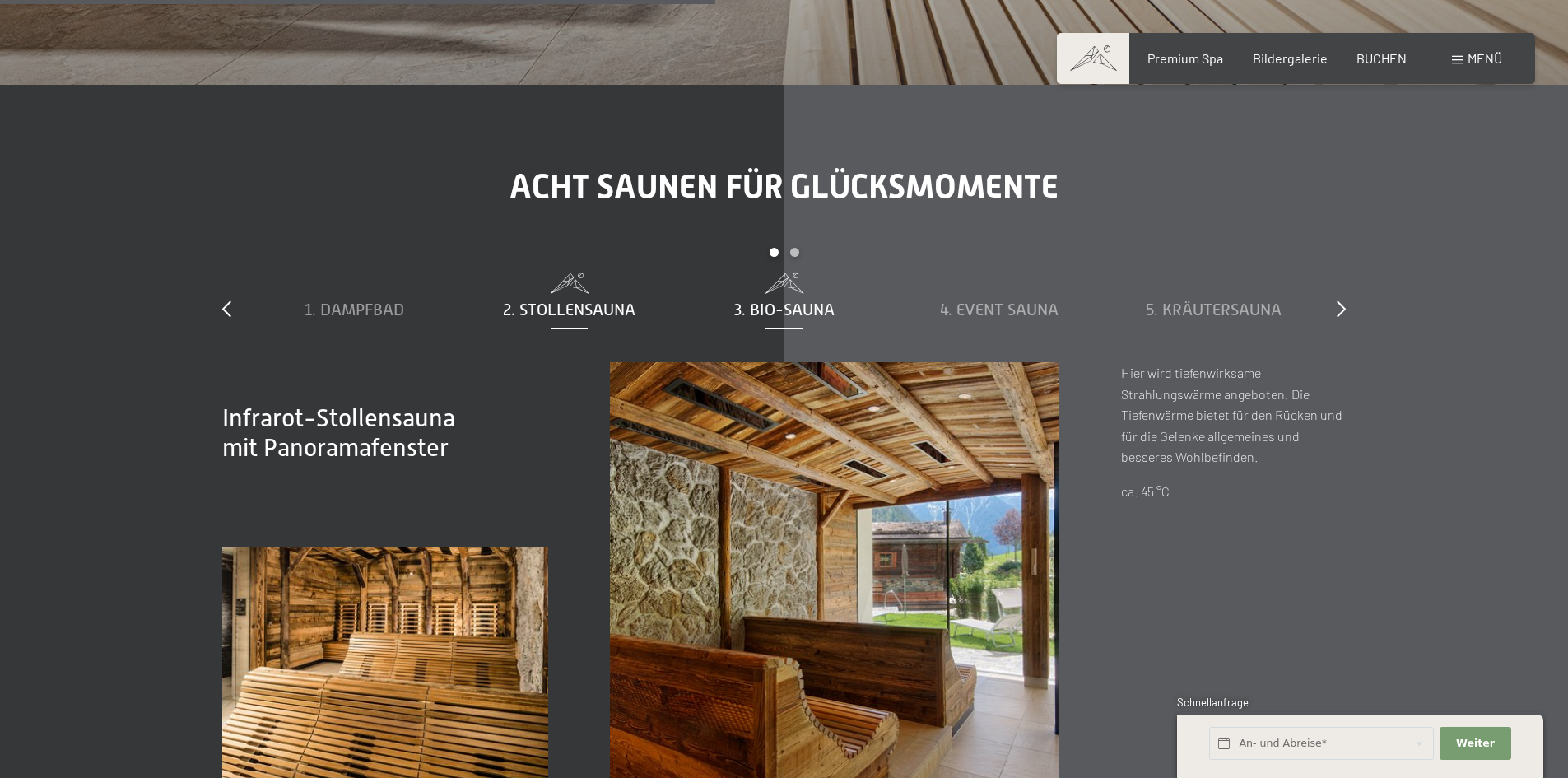
click at [782, 307] on span "3. Bio-Sauna" at bounding box center [784, 309] width 100 height 18
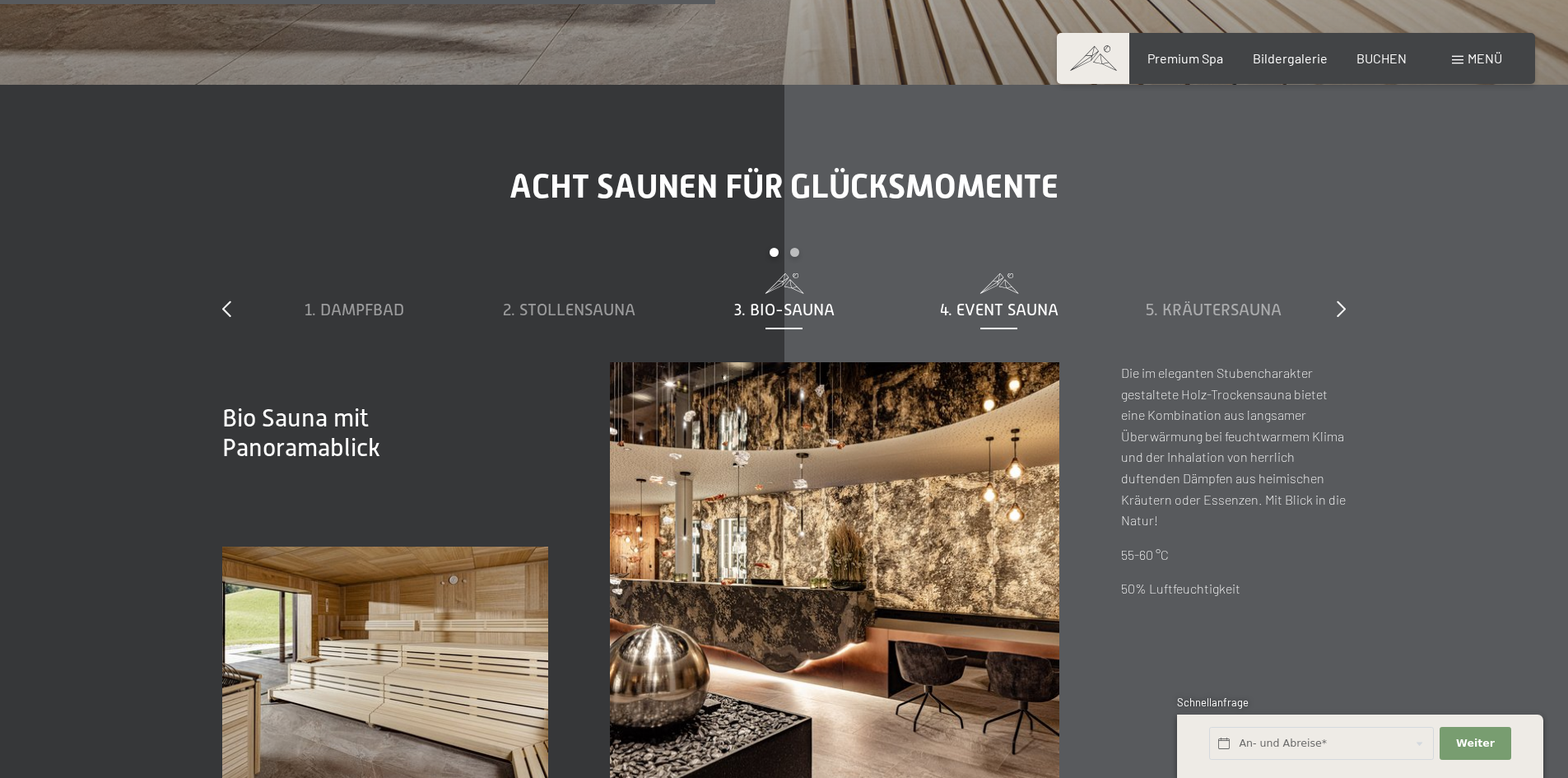
click at [1000, 301] on span "4. Event Sauna" at bounding box center [1000, 309] width 119 height 18
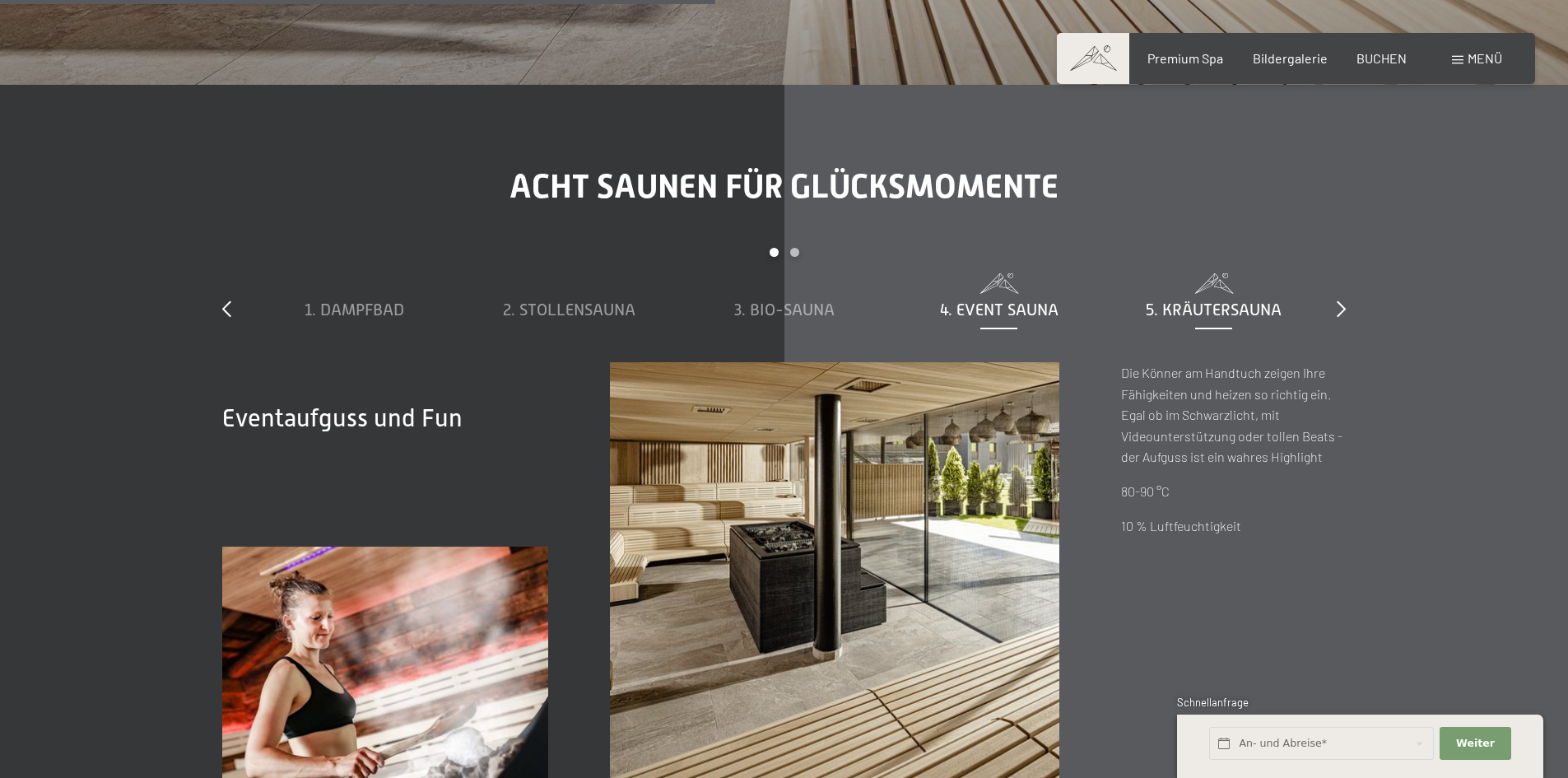
click at [1237, 304] on span "5. Kräutersauna" at bounding box center [1214, 309] width 136 height 18
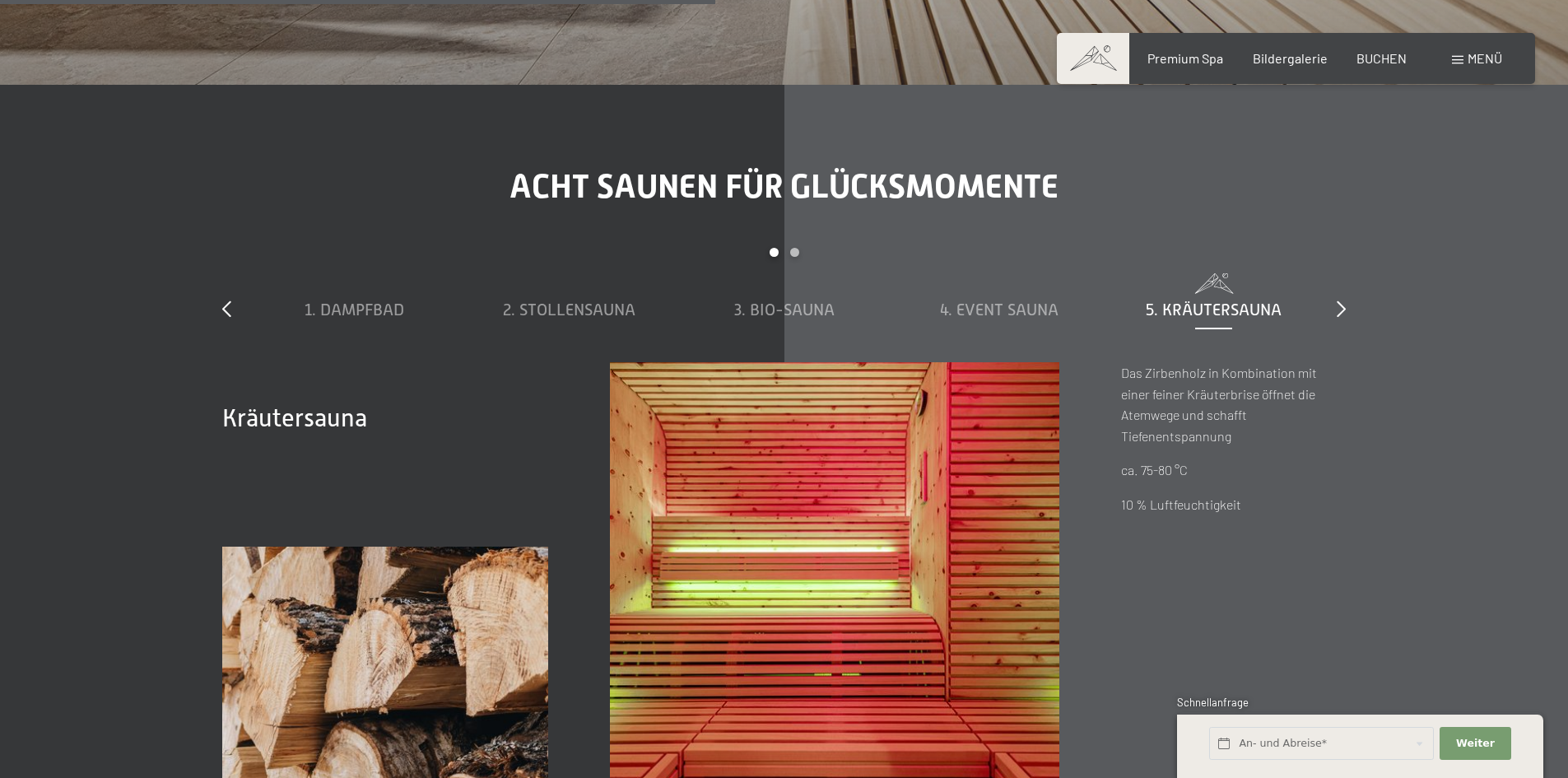
click at [1334, 303] on div "slide 1 to 5 of 8 1. Dampfbad 2. Stollensauna 3. Bio-Sauna 4. Event Sauna 5. Kr…" at bounding box center [784, 304] width 1123 height 114
click at [1338, 309] on icon at bounding box center [1341, 308] width 9 height 17
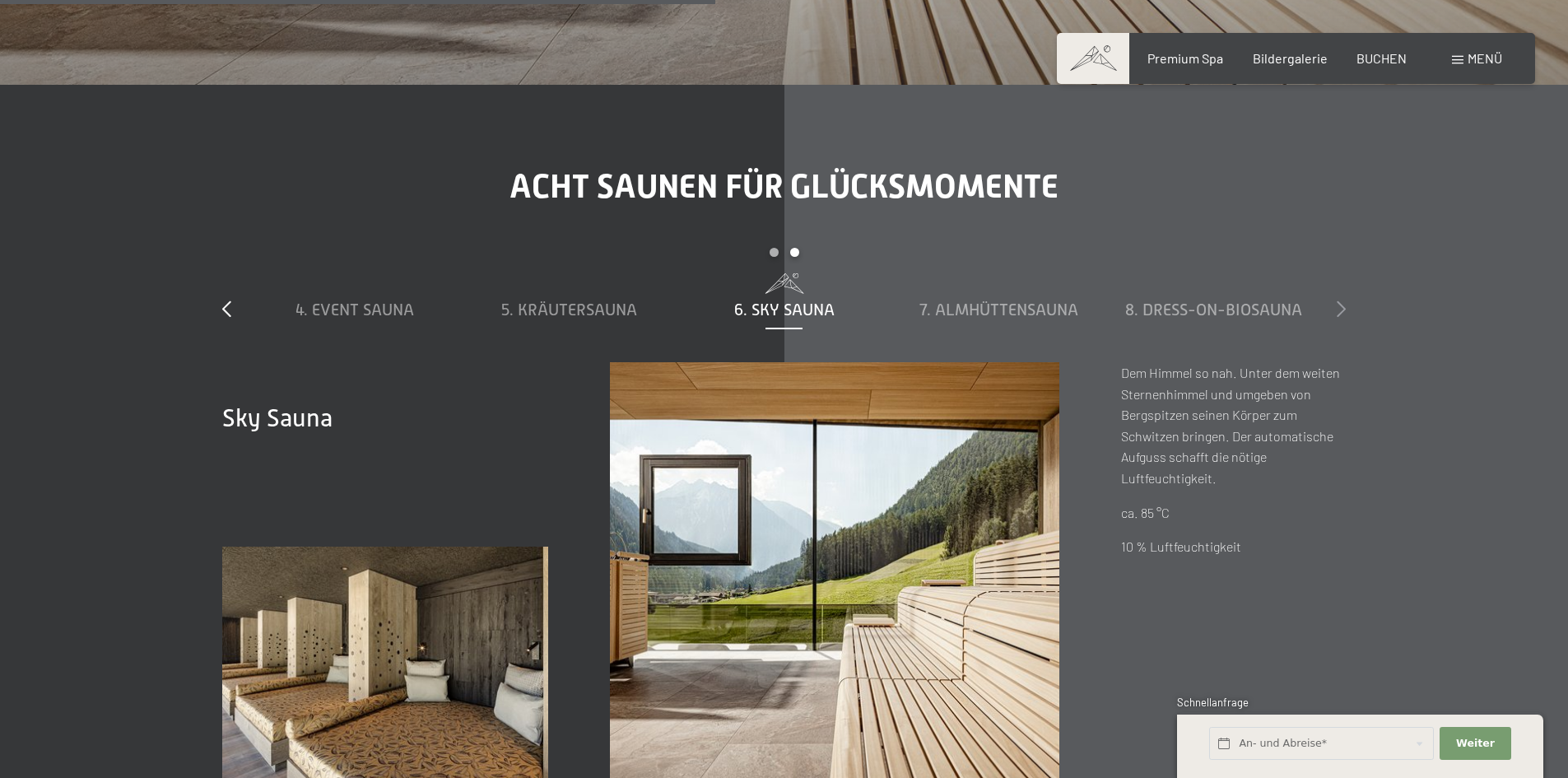
click at [1338, 309] on icon at bounding box center [1341, 308] width 9 height 17
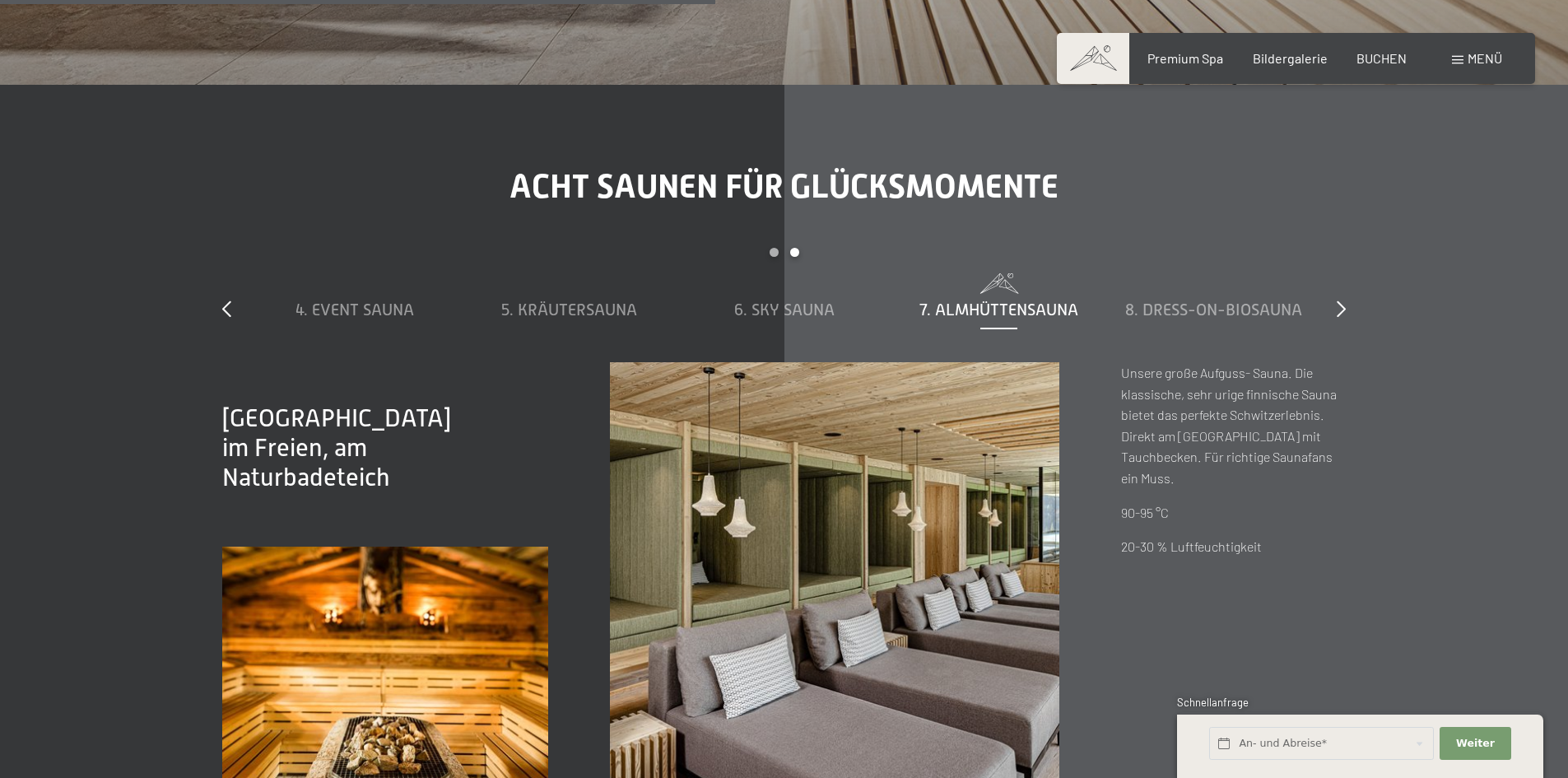
click at [971, 309] on span "7. Almhüttensauna" at bounding box center [999, 309] width 159 height 18
click at [1116, 304] on div "8. Dress-on-Biosauna" at bounding box center [1214, 309] width 199 height 23
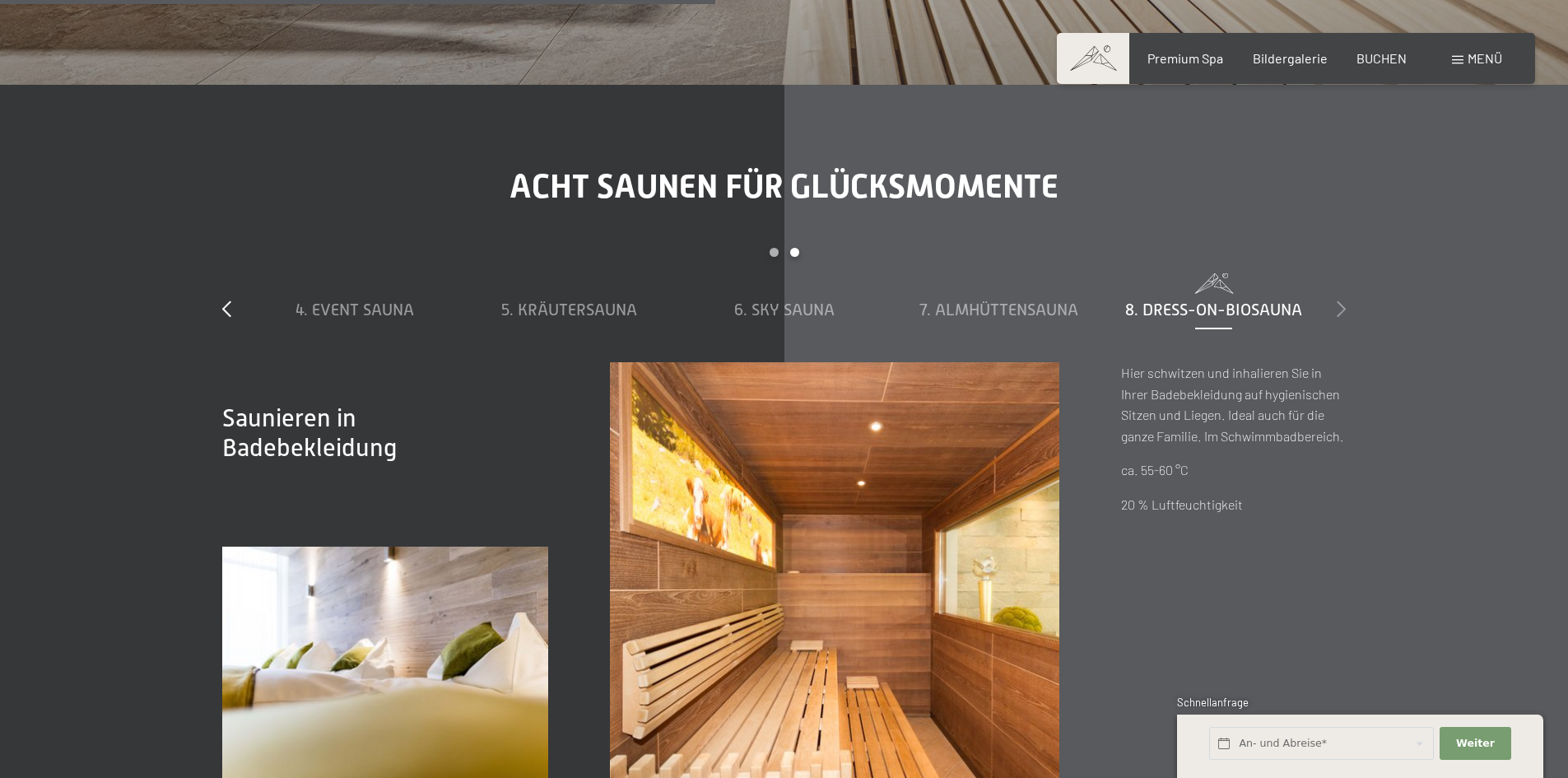
click at [1337, 299] on div at bounding box center [1341, 309] width 9 height 23
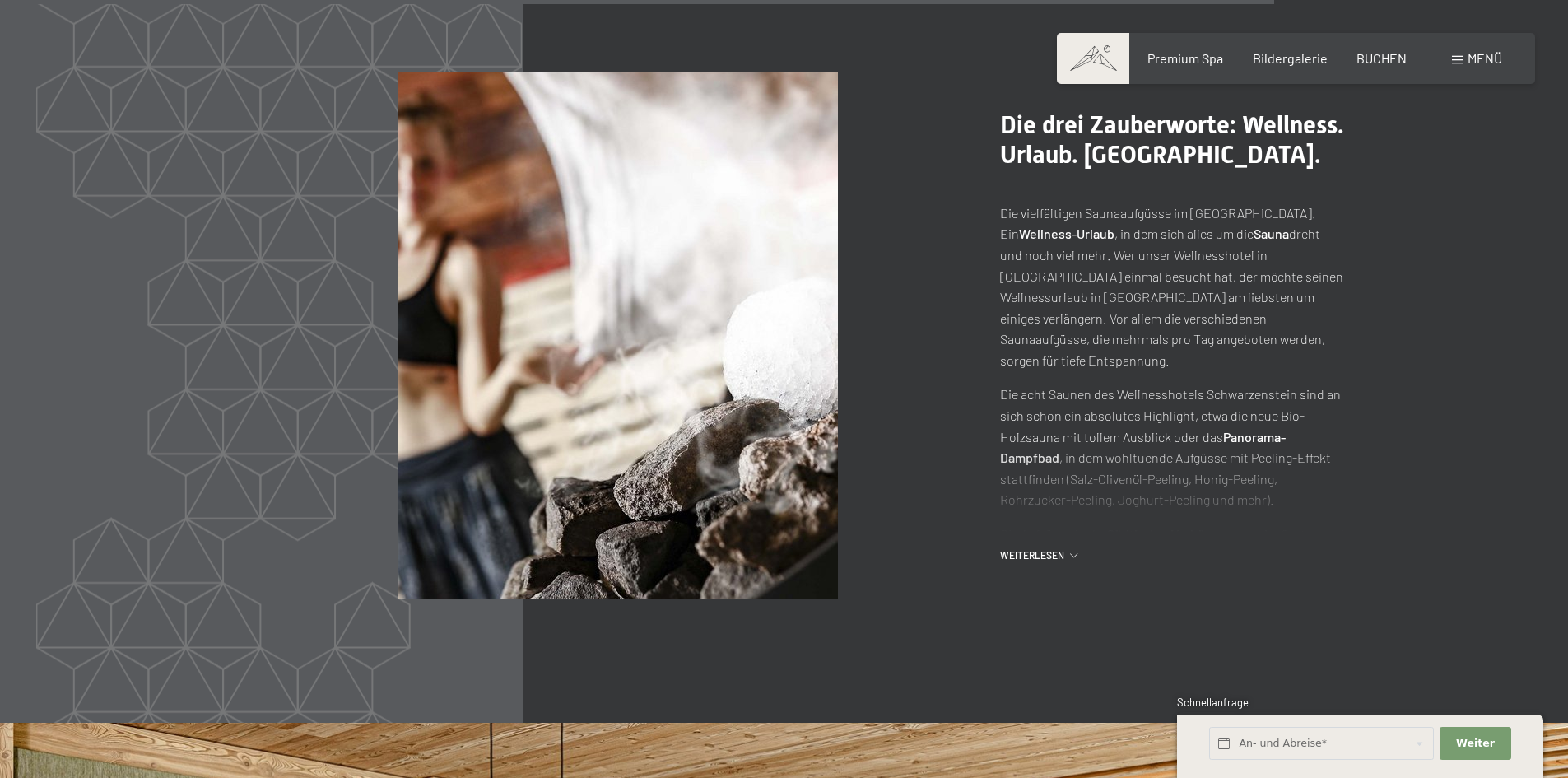
scroll to position [8557, 0]
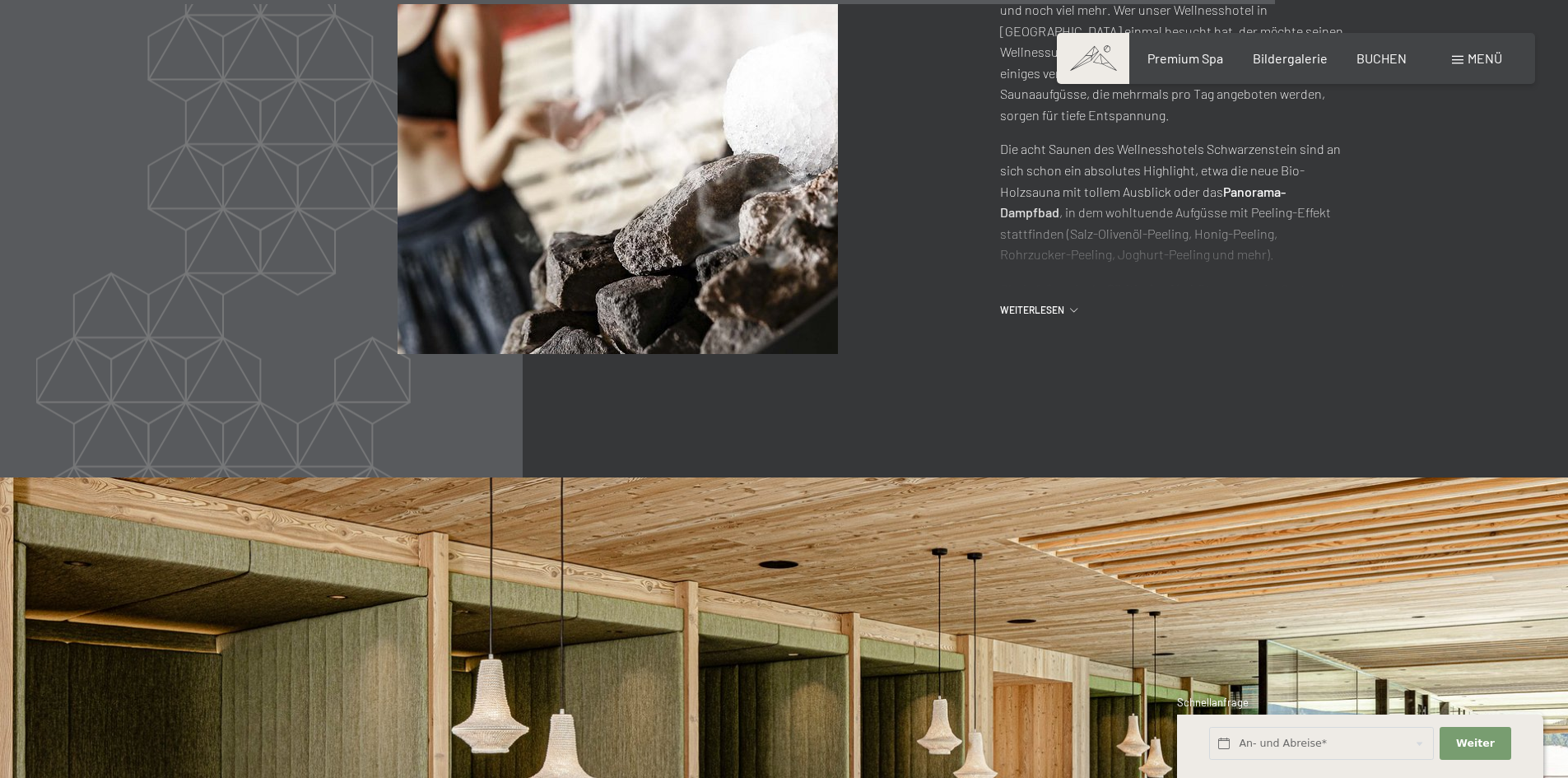
click at [1465, 60] on div "Menü" at bounding box center [1477, 58] width 51 height 18
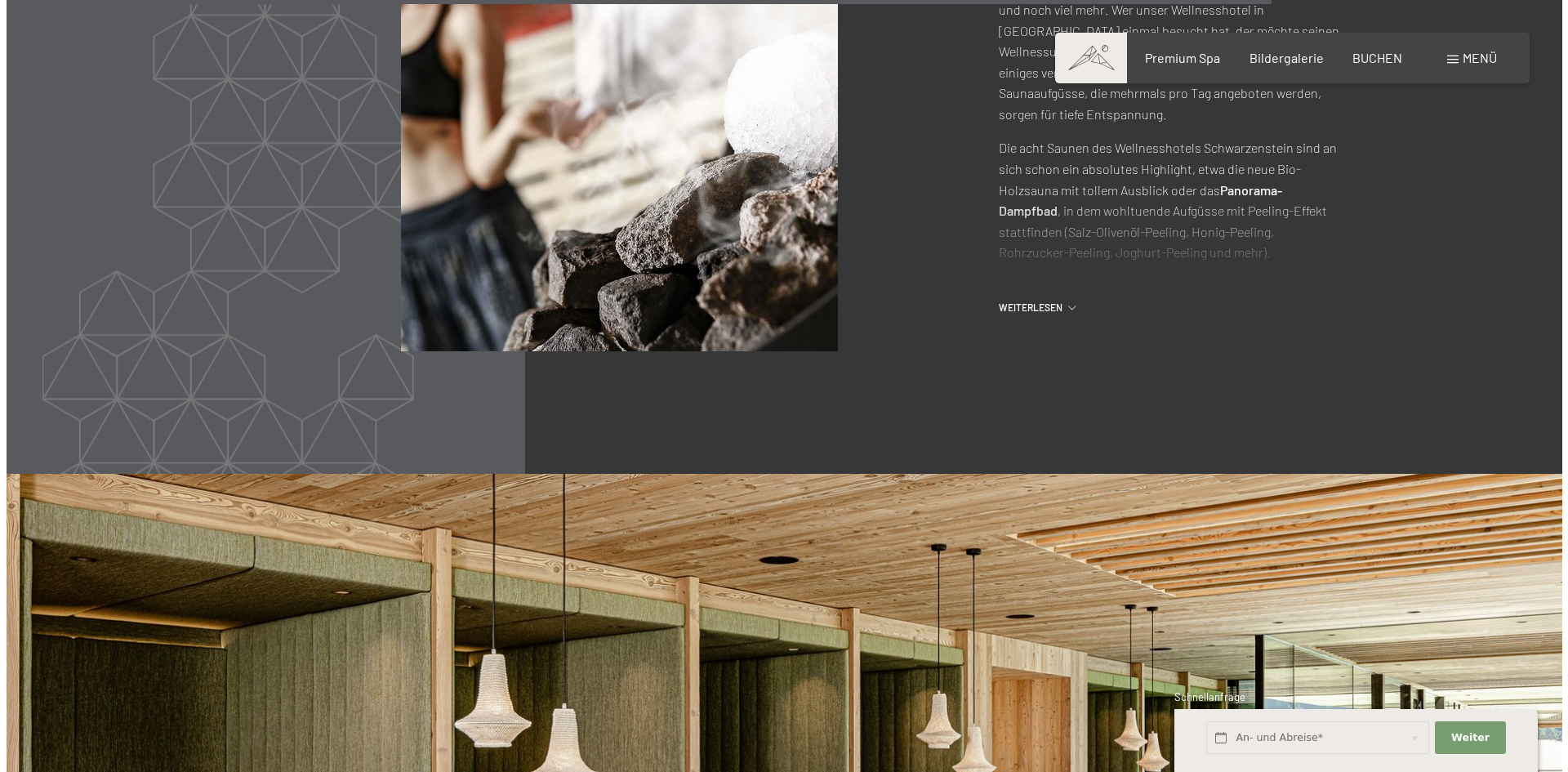
scroll to position [8512, 0]
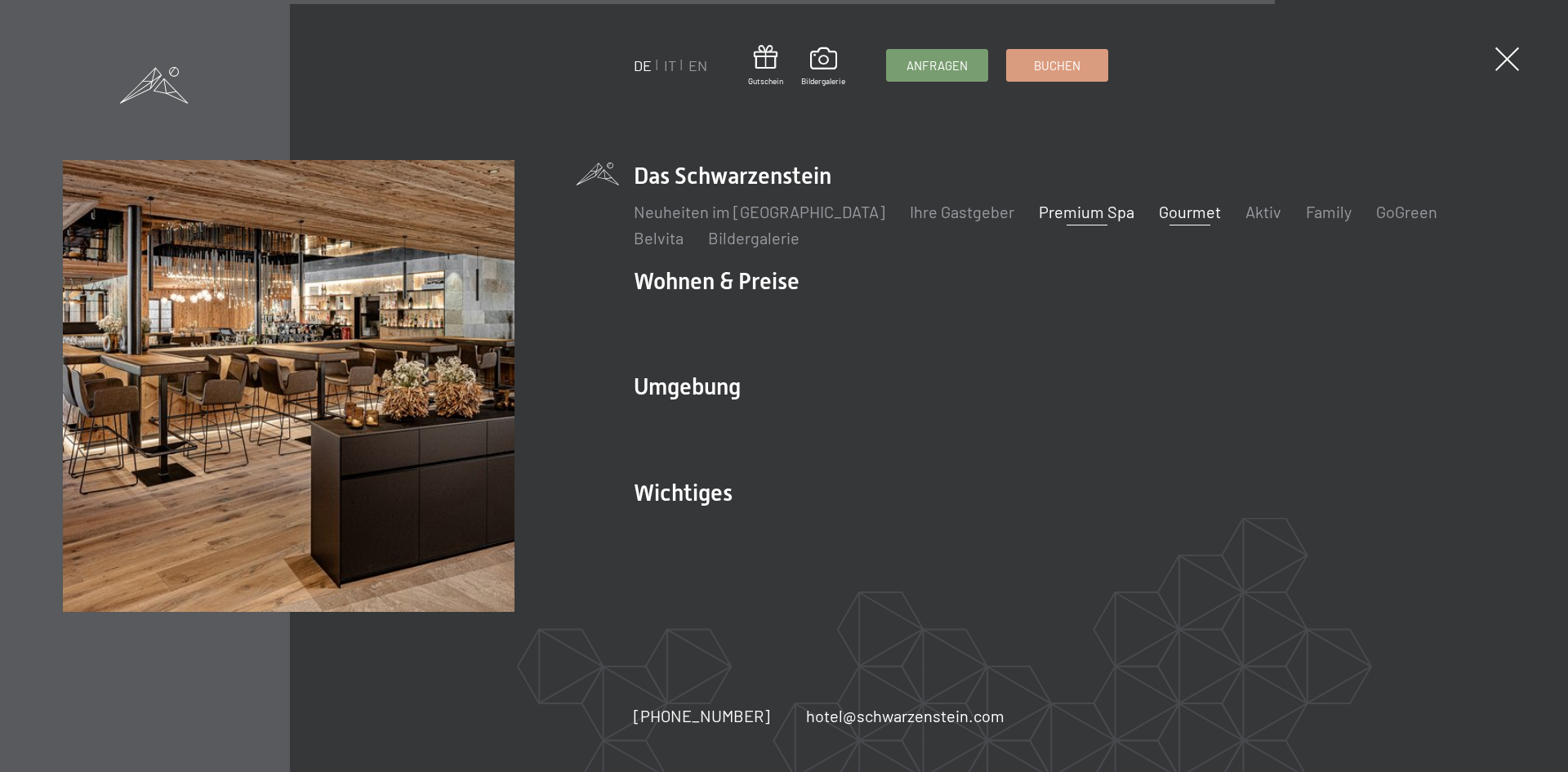
click at [1159, 213] on link "Gourmet" at bounding box center [1190, 211] width 62 height 20
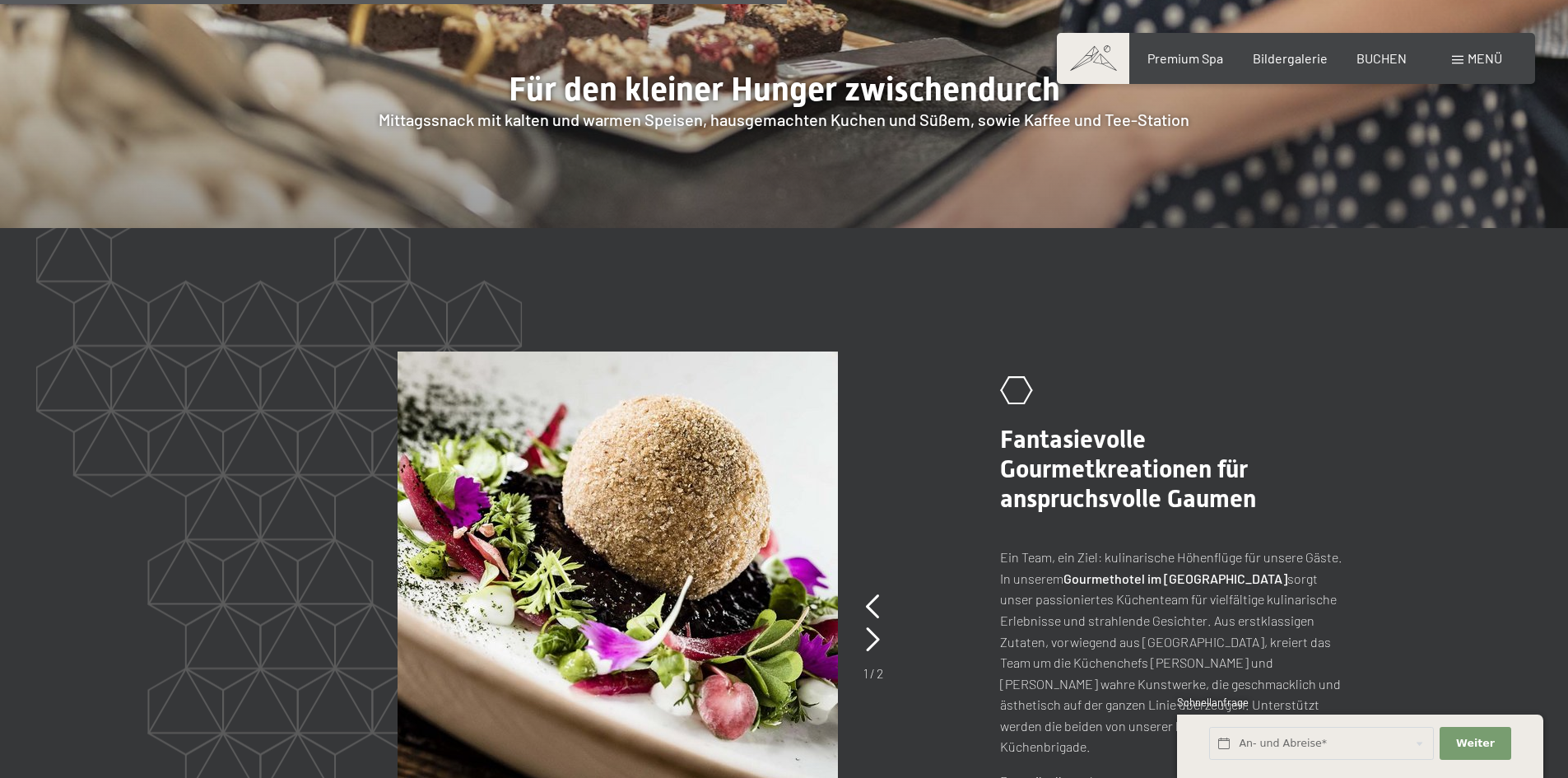
scroll to position [3456, 0]
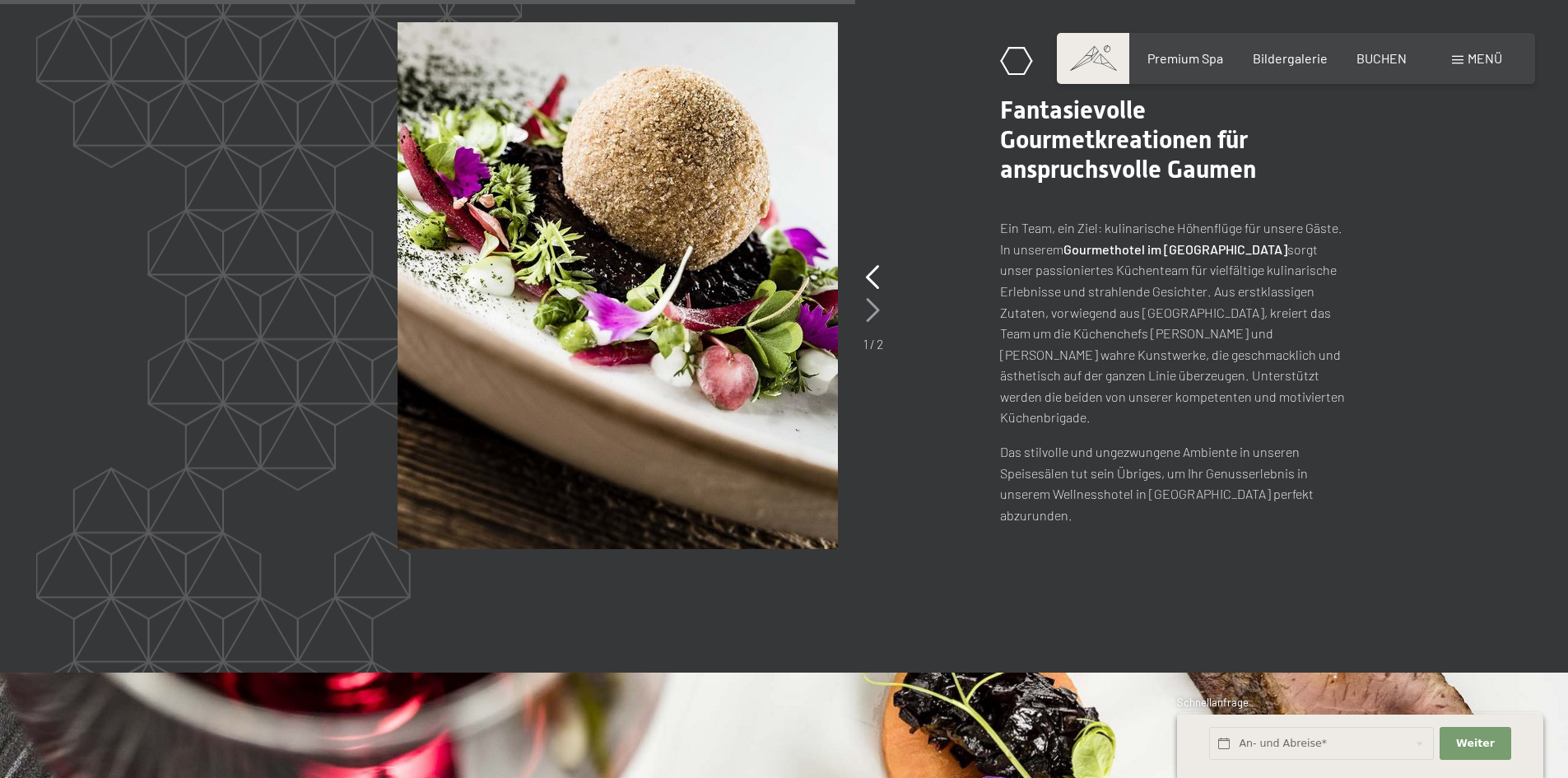
click at [870, 298] on icon at bounding box center [873, 310] width 14 height 24
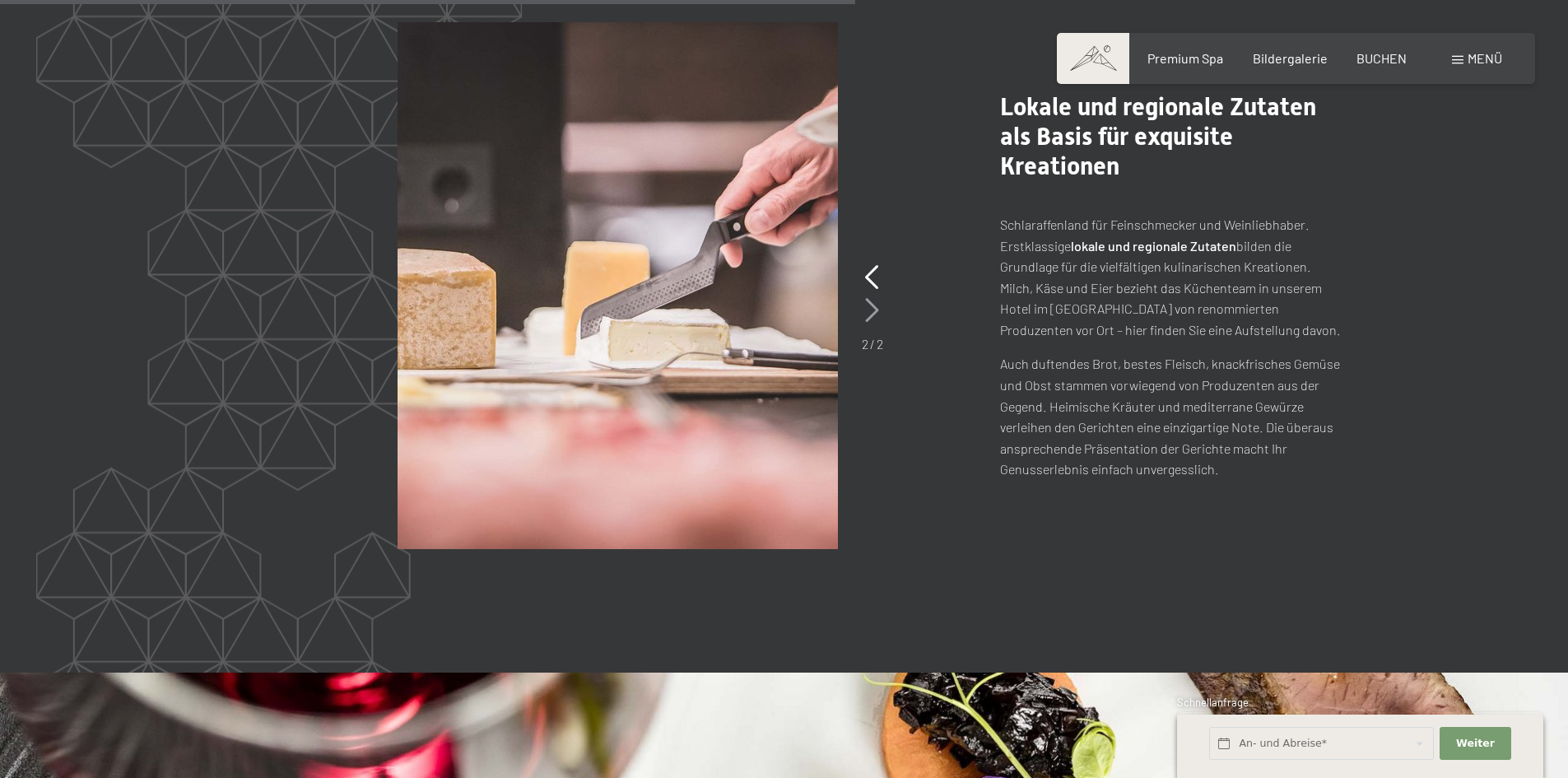
click at [870, 298] on icon at bounding box center [872, 310] width 14 height 24
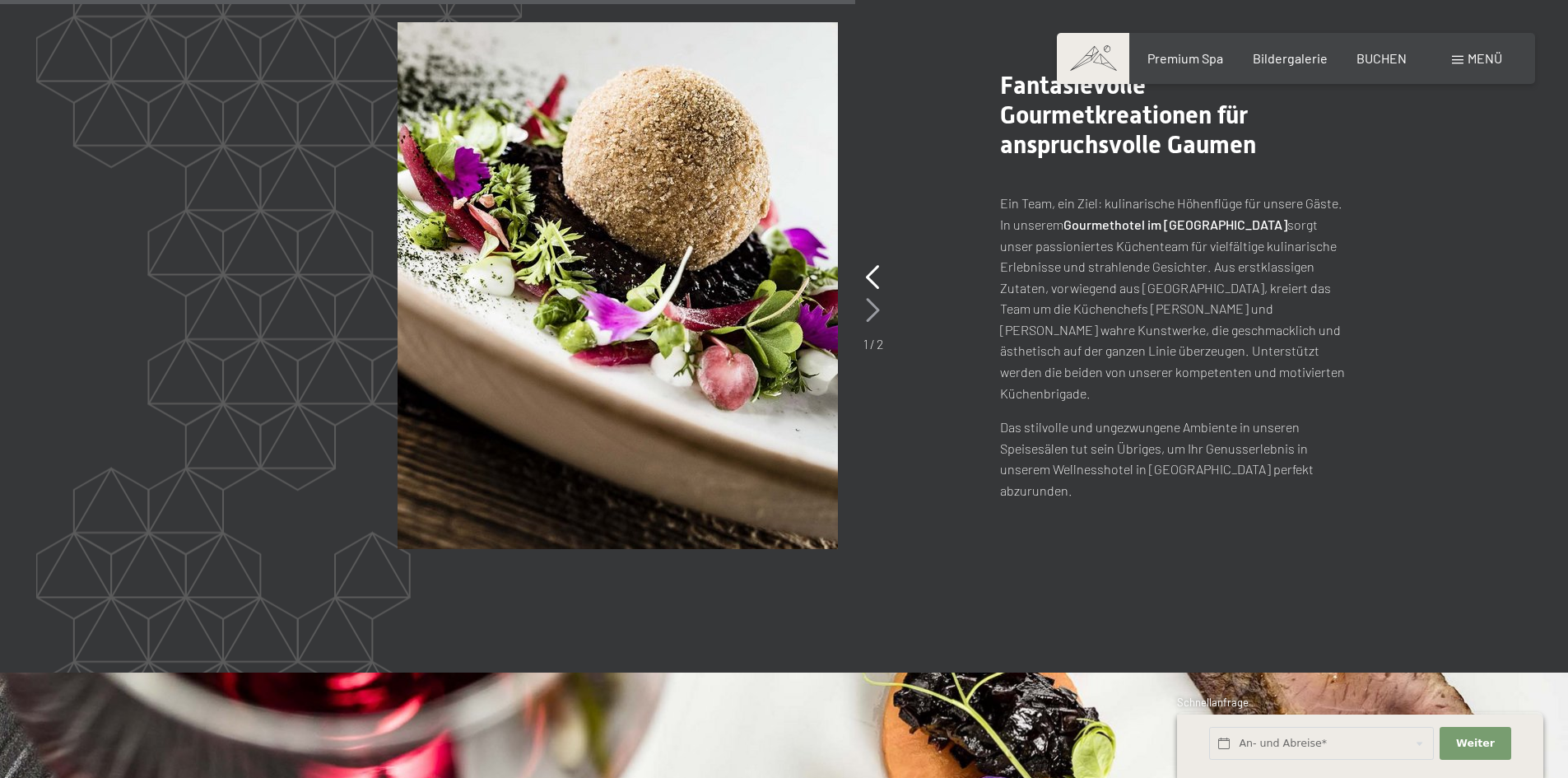
click at [870, 298] on icon at bounding box center [873, 310] width 14 height 24
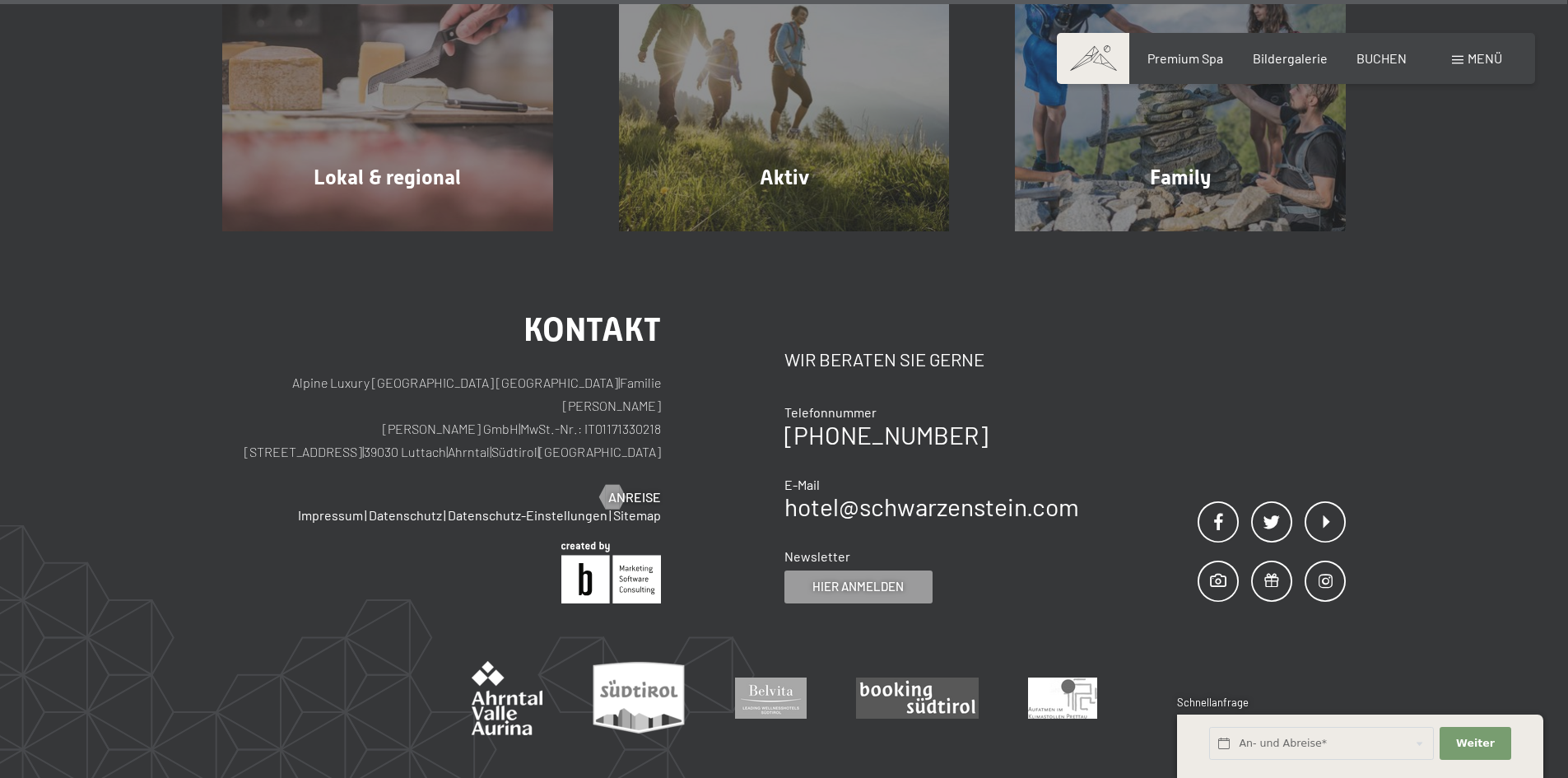
scroll to position [6408, 0]
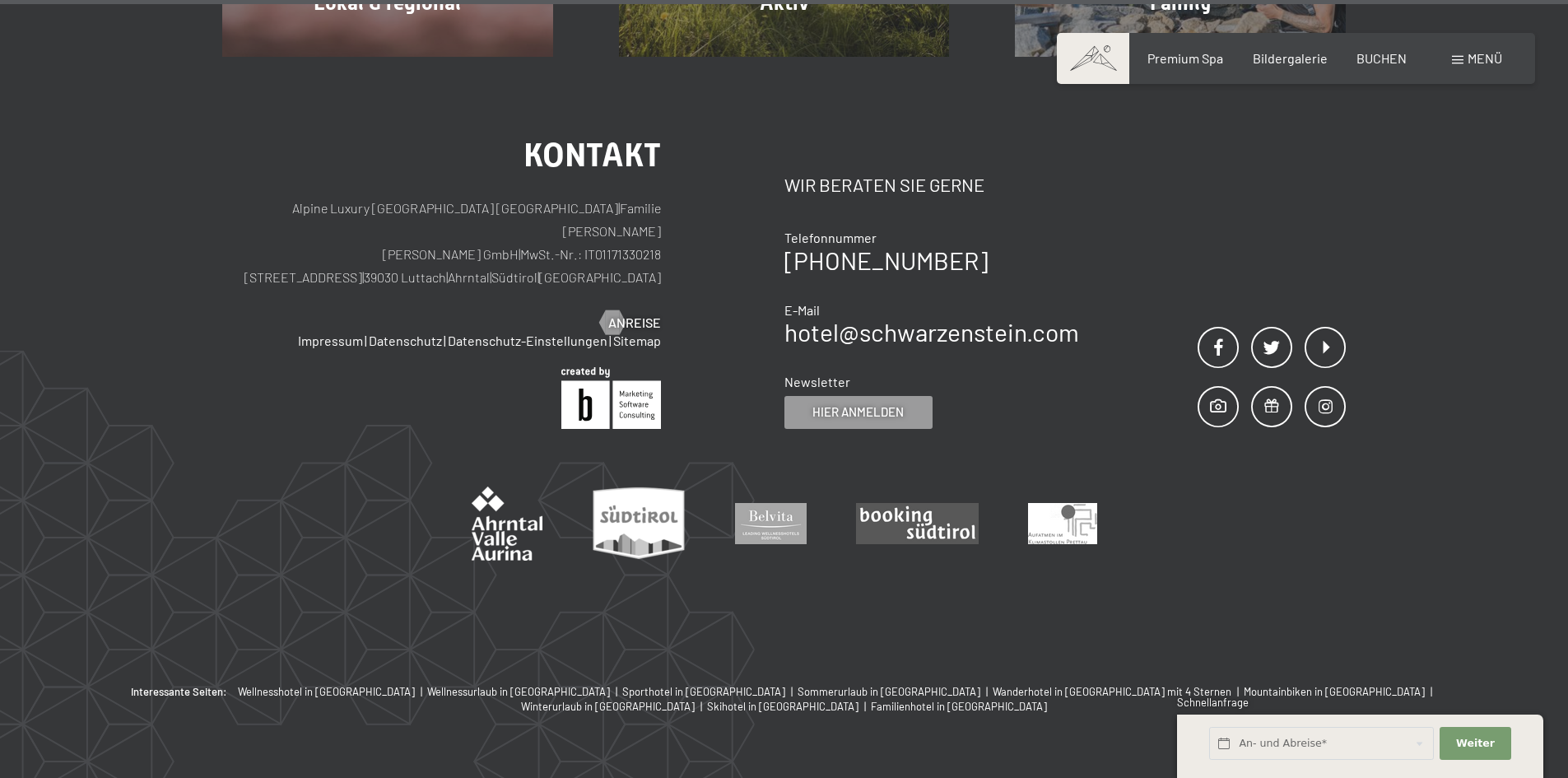
click at [1479, 67] on div "Menü" at bounding box center [1477, 58] width 51 height 18
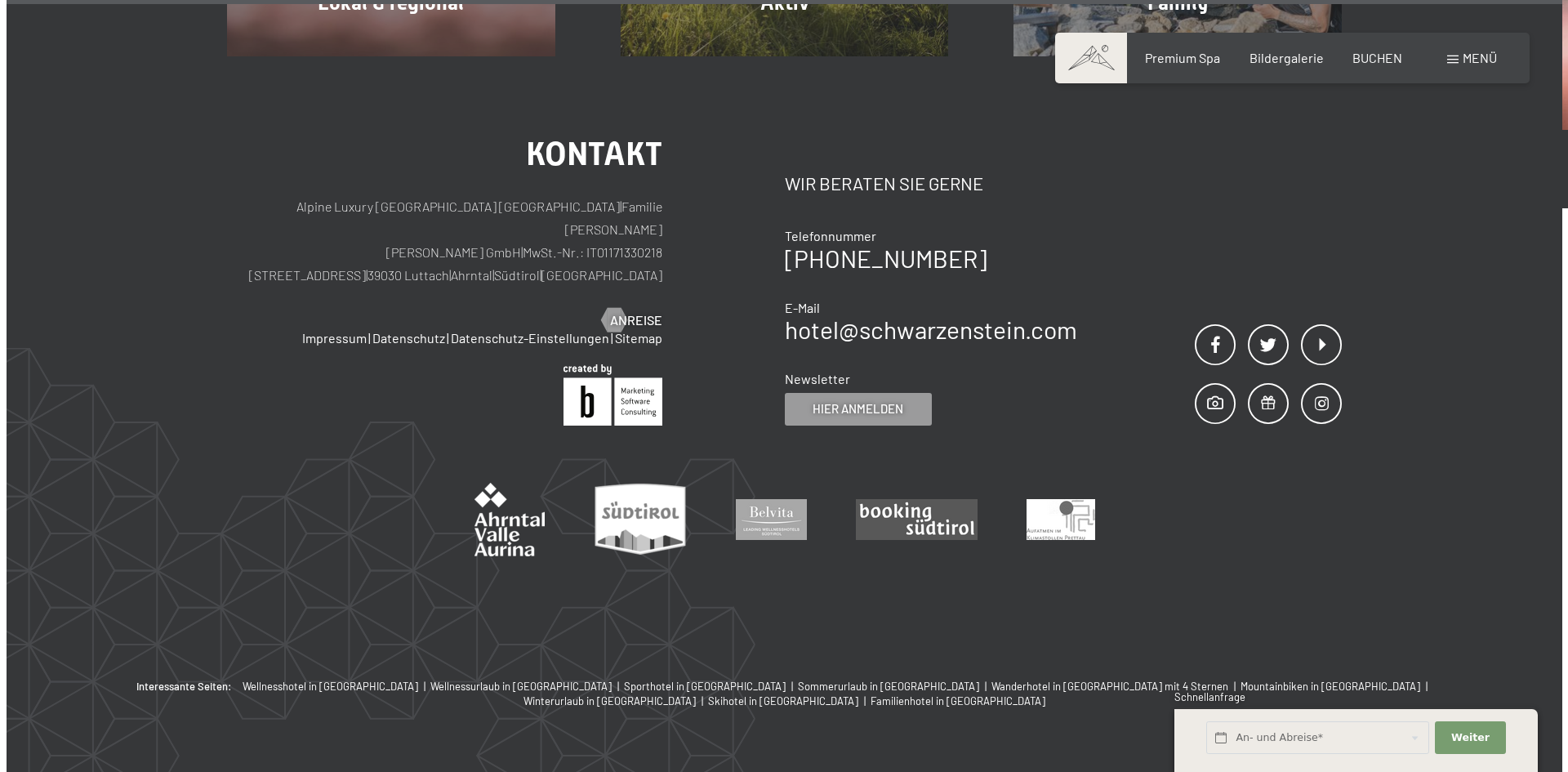
scroll to position [6379, 0]
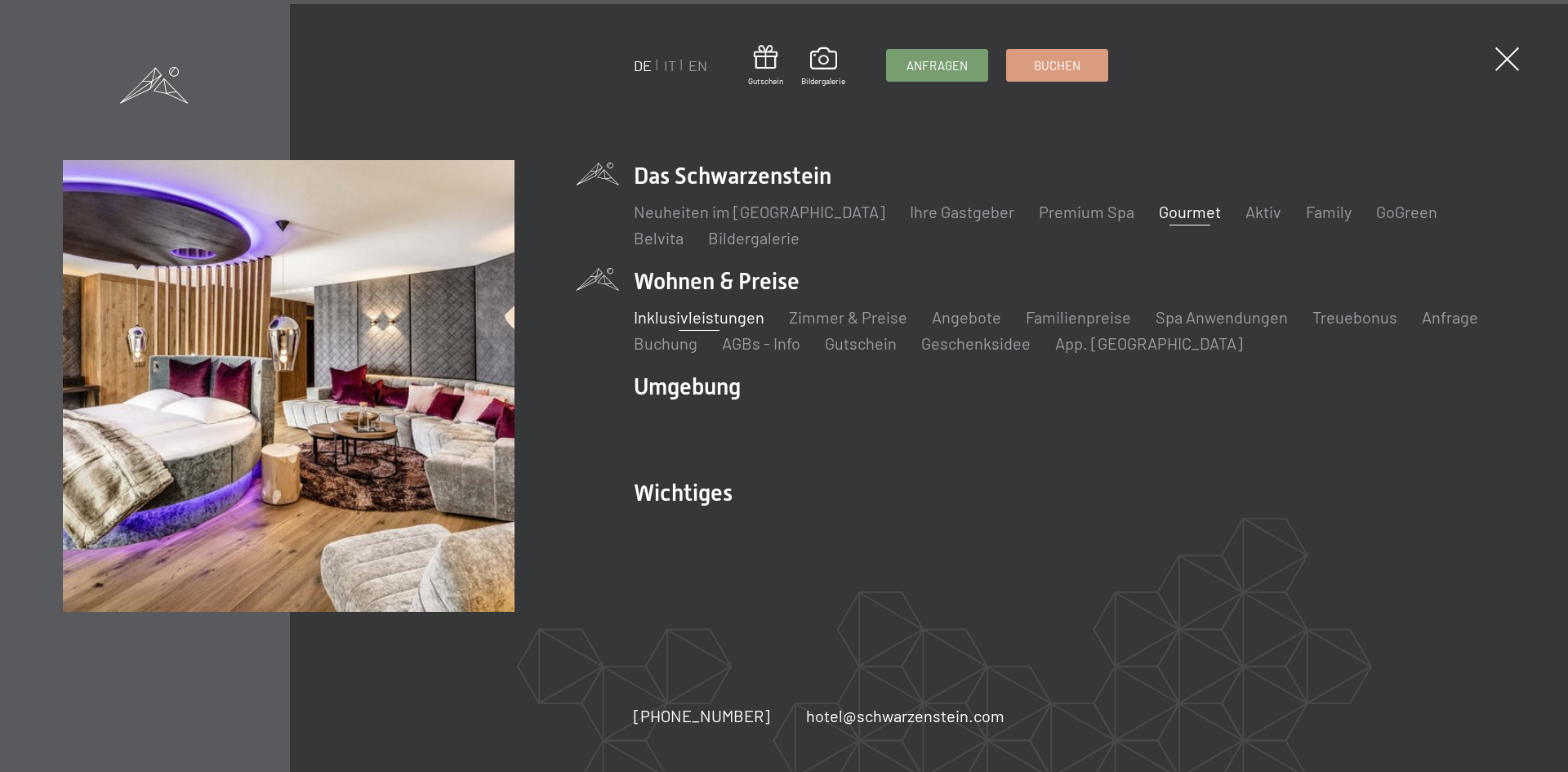
click at [705, 316] on link "Inklusivleistungen" at bounding box center [699, 316] width 131 height 20
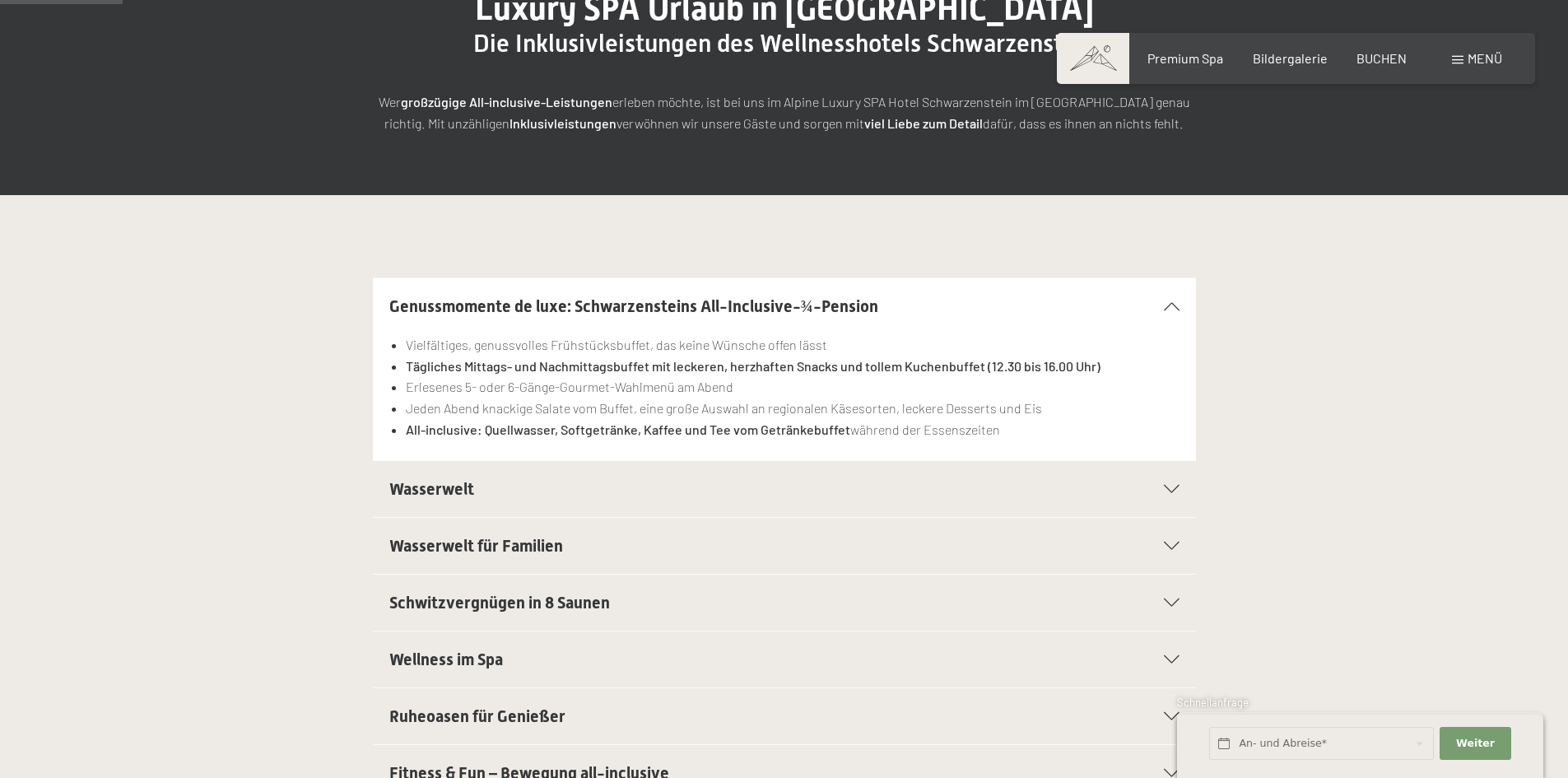
scroll to position [247, 0]
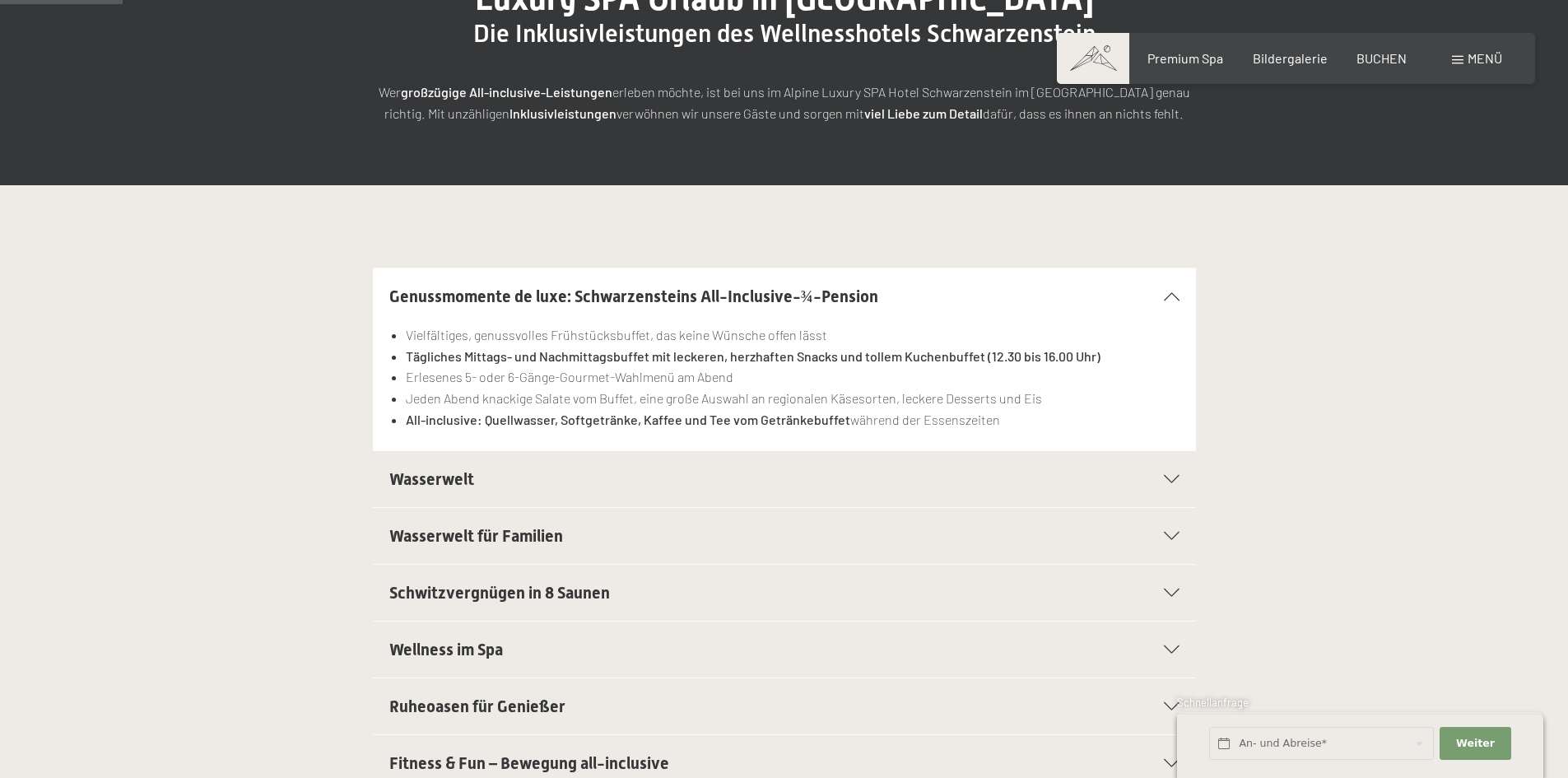
click at [766, 491] on div "Wasserwelt" at bounding box center [784, 479] width 791 height 56
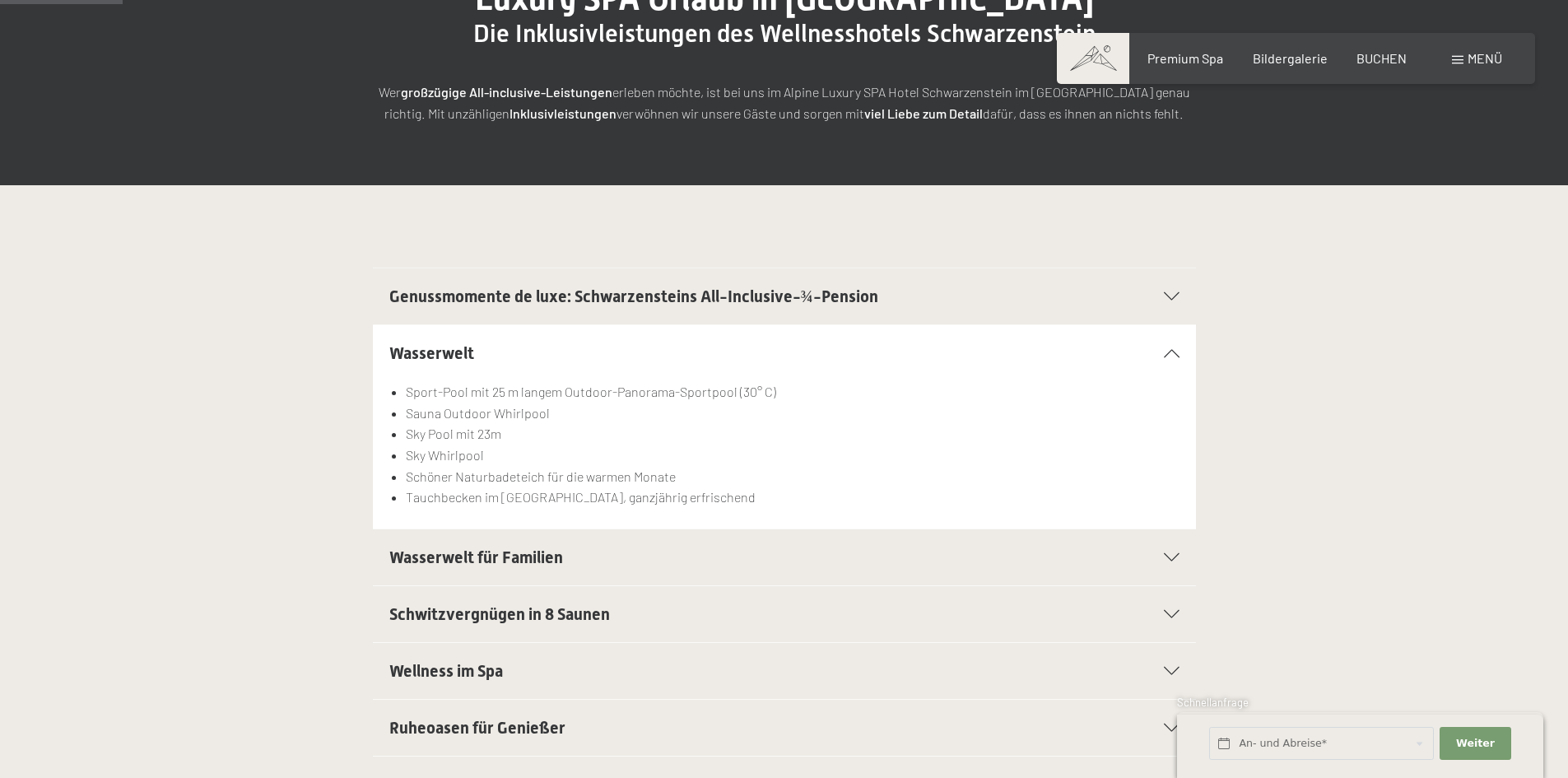
click at [601, 335] on div "Wasserwelt" at bounding box center [784, 353] width 791 height 56
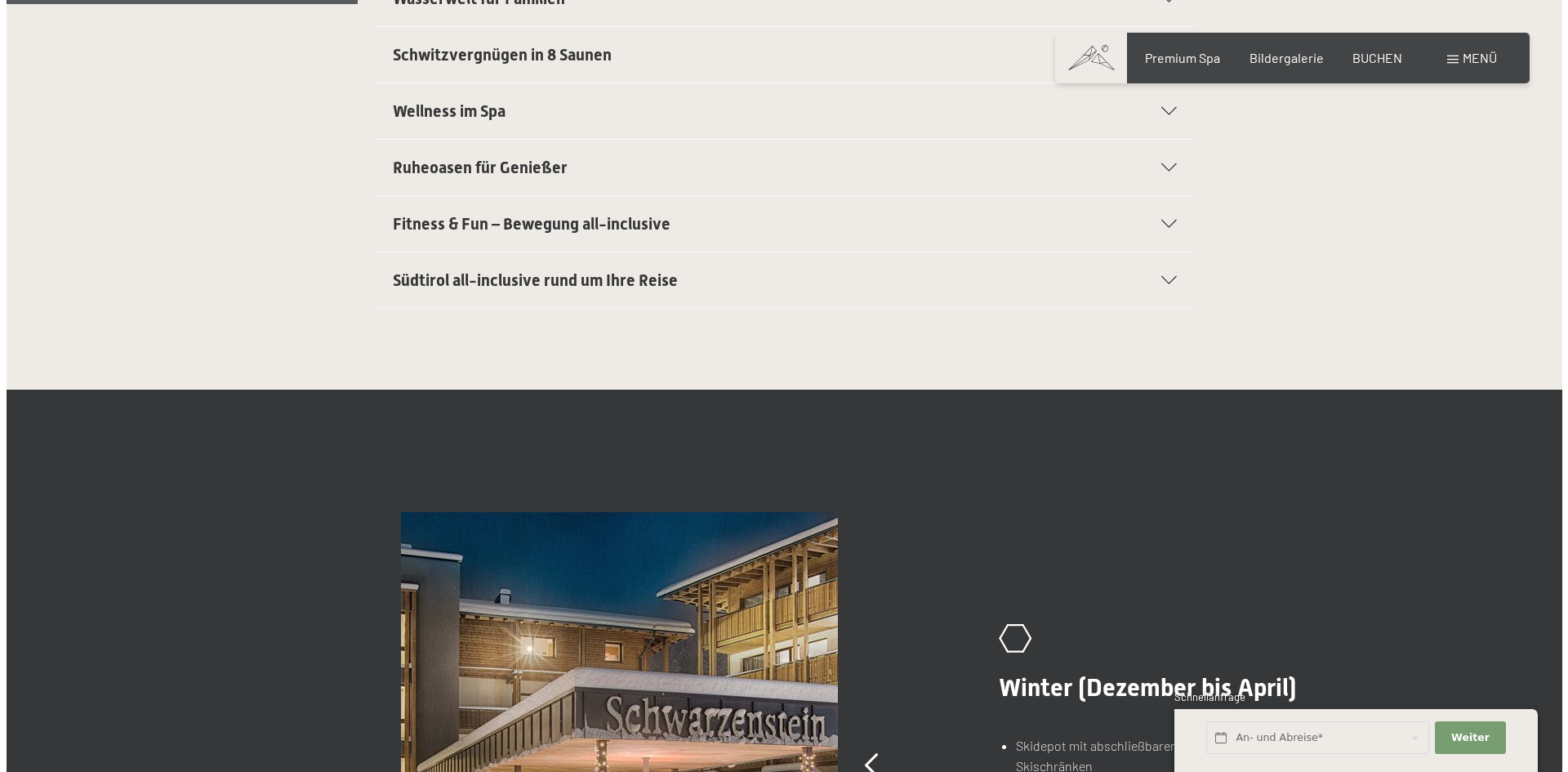
scroll to position [979, 0]
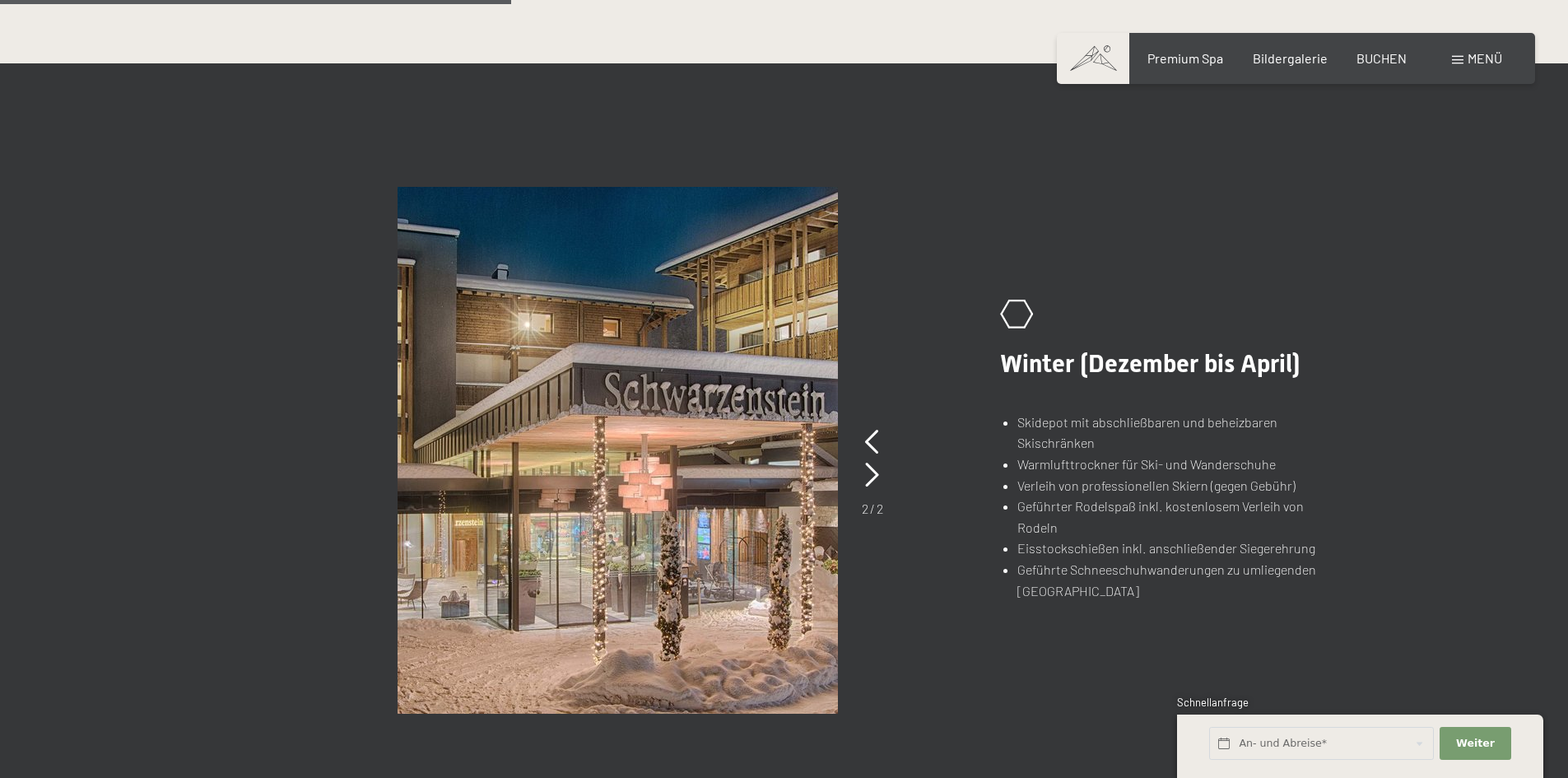
click at [1473, 60] on span "Menü" at bounding box center [1485, 58] width 35 height 16
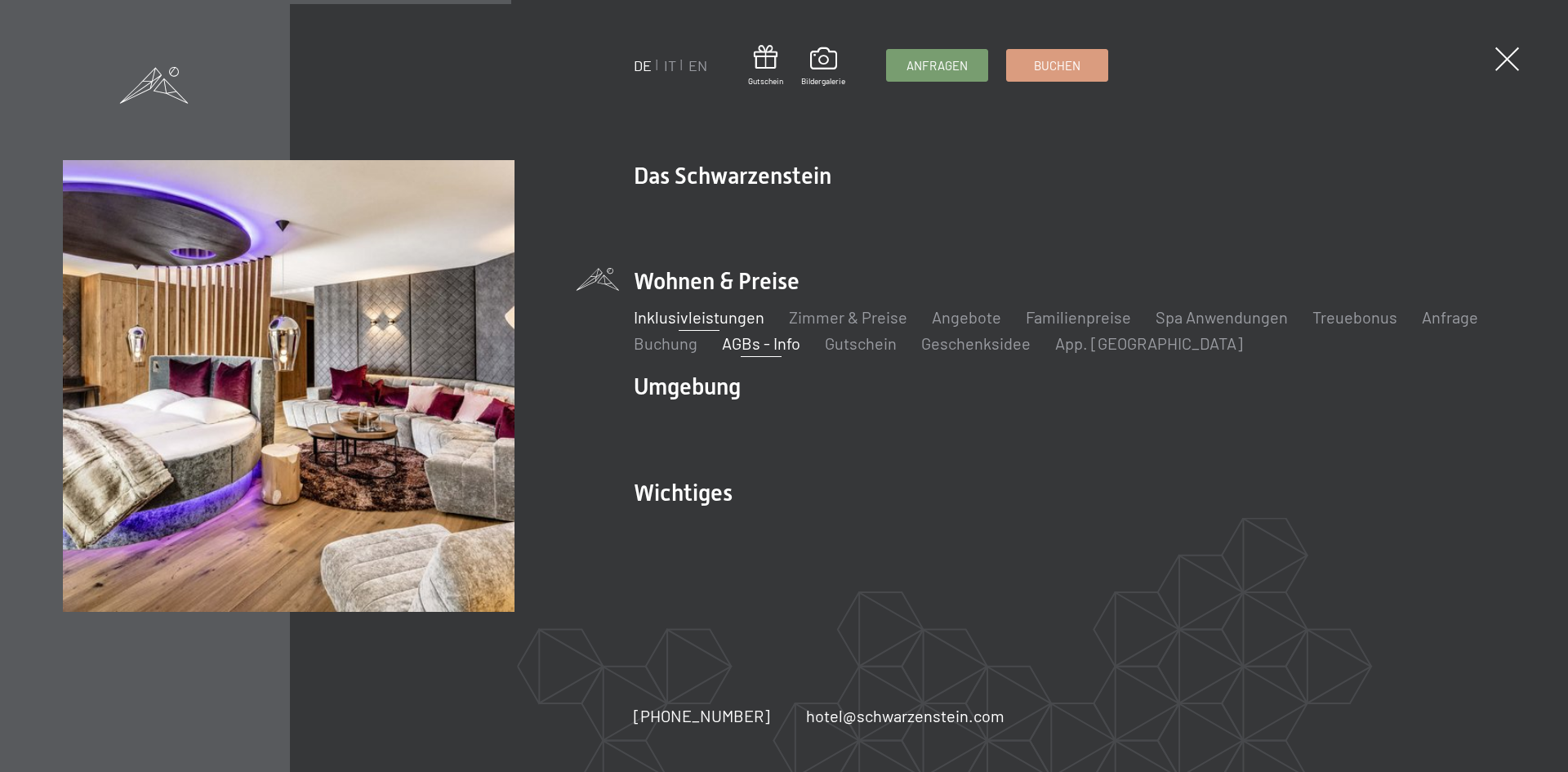
click at [747, 349] on link "AGBs - Info" at bounding box center [761, 342] width 79 height 20
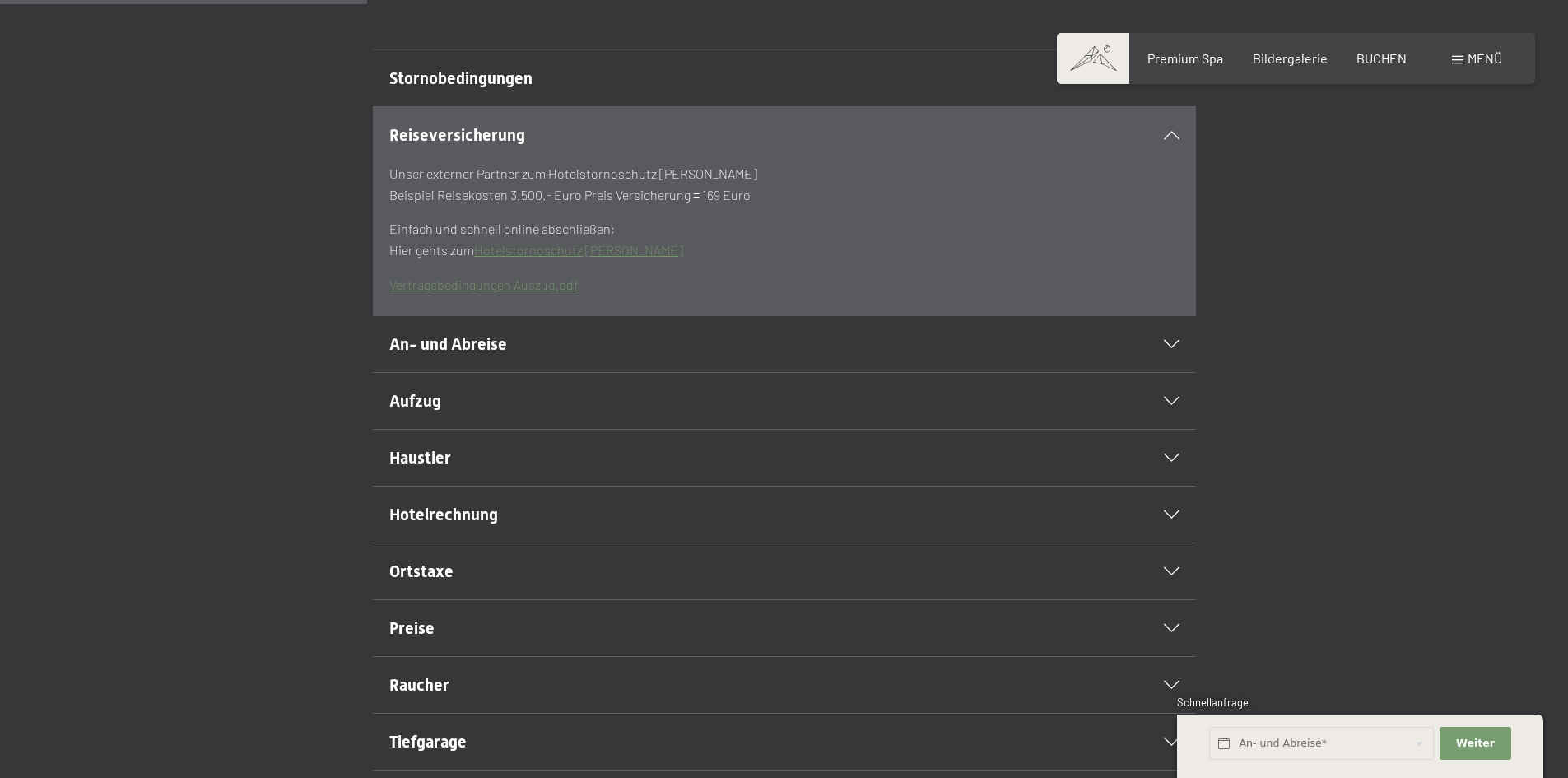
scroll to position [576, 0]
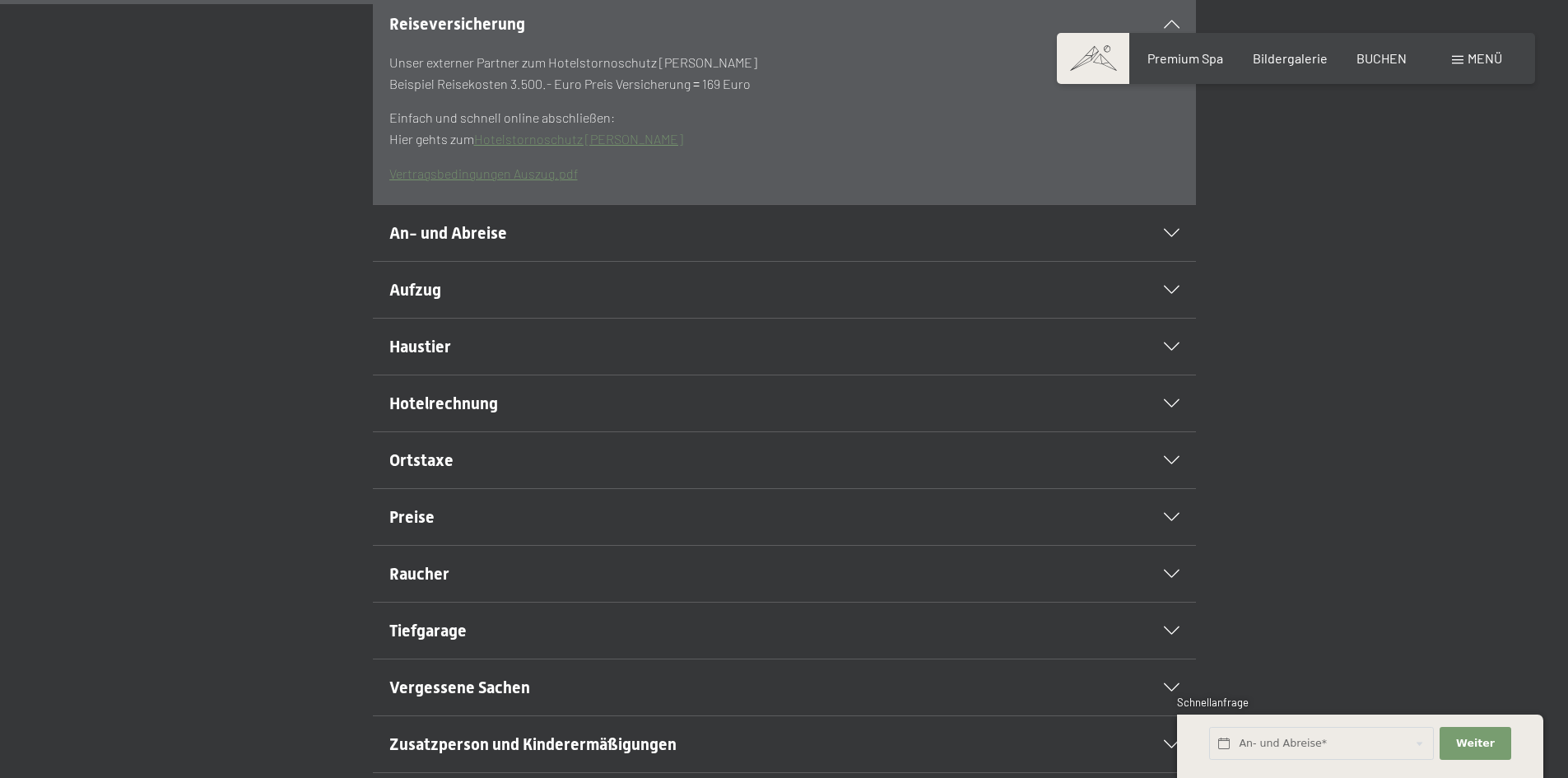
click at [526, 245] on h2 "An- und Abreise" at bounding box center [745, 233] width 711 height 23
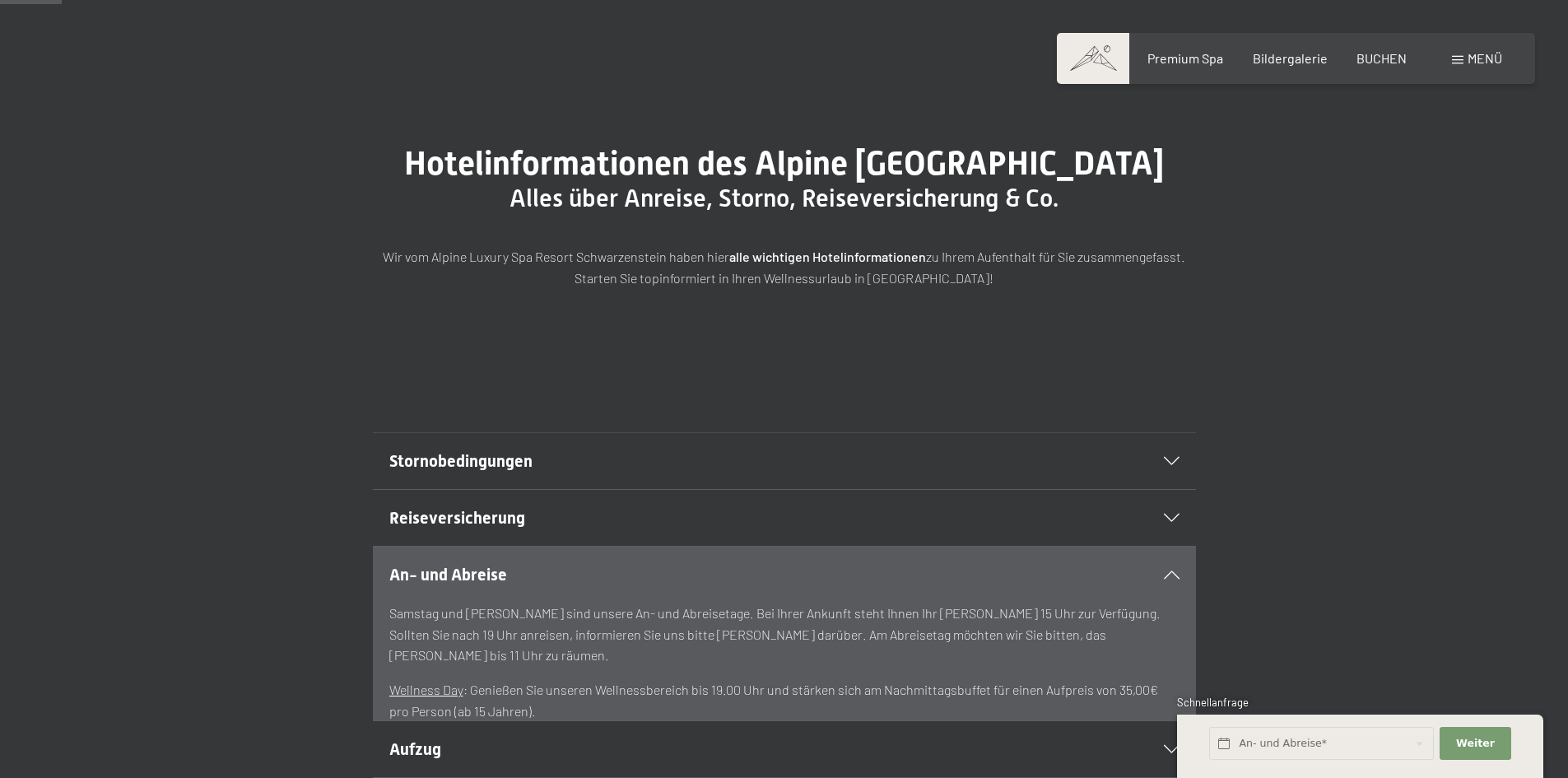
scroll to position [0, 0]
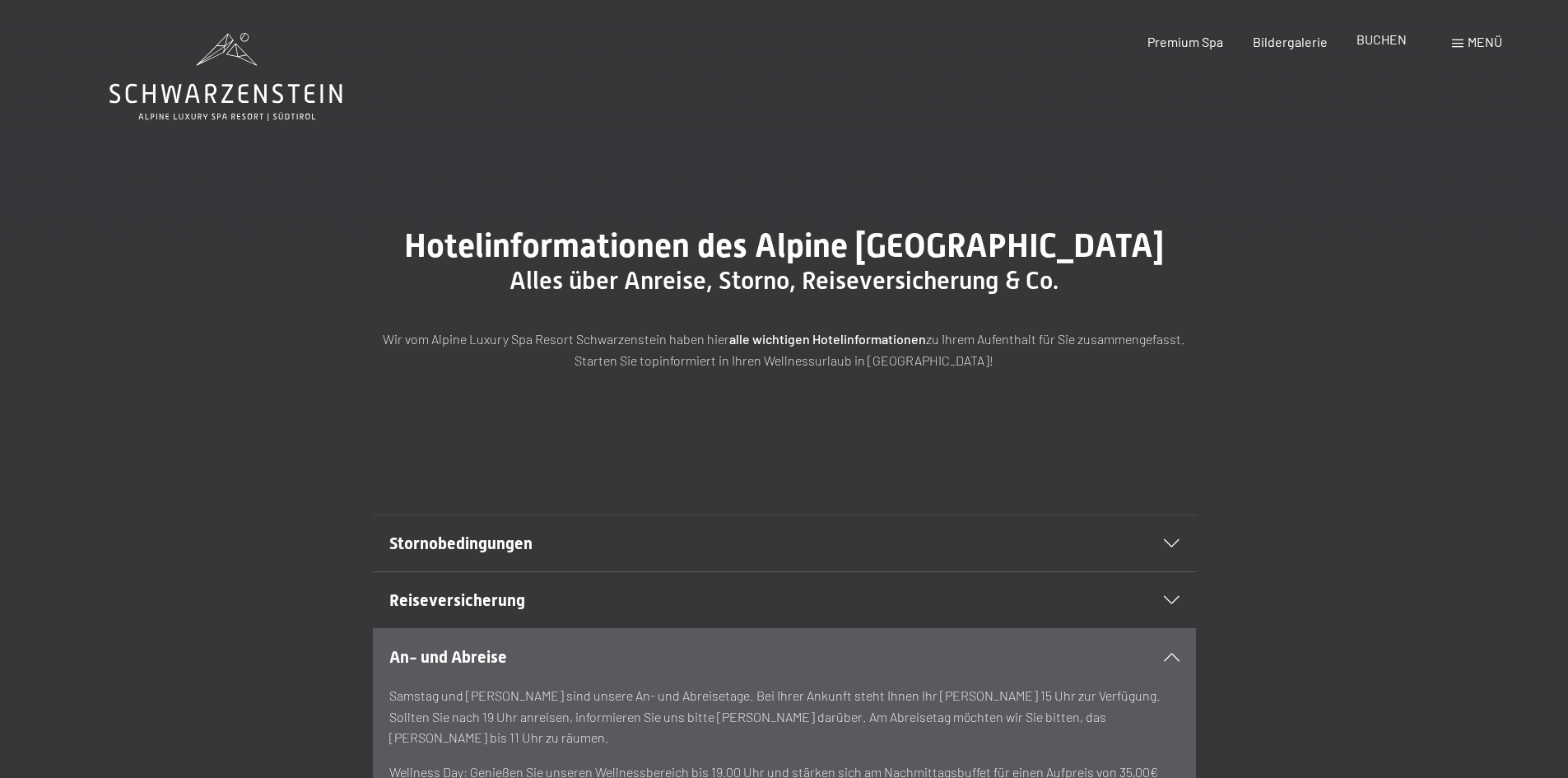
click at [1368, 41] on span "BUCHEN" at bounding box center [1381, 39] width 51 height 16
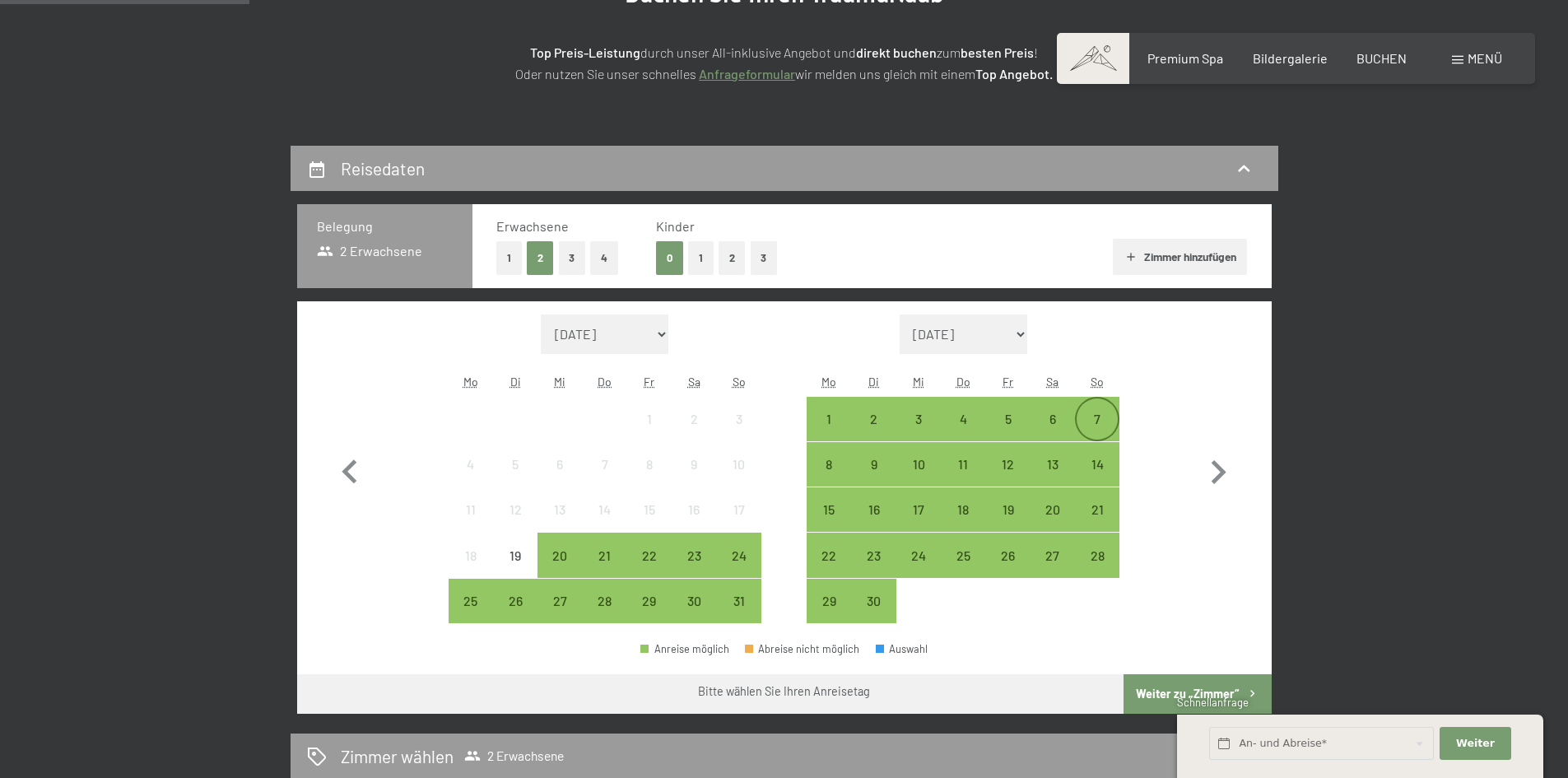
click at [1047, 418] on div "6" at bounding box center [1052, 432] width 41 height 41
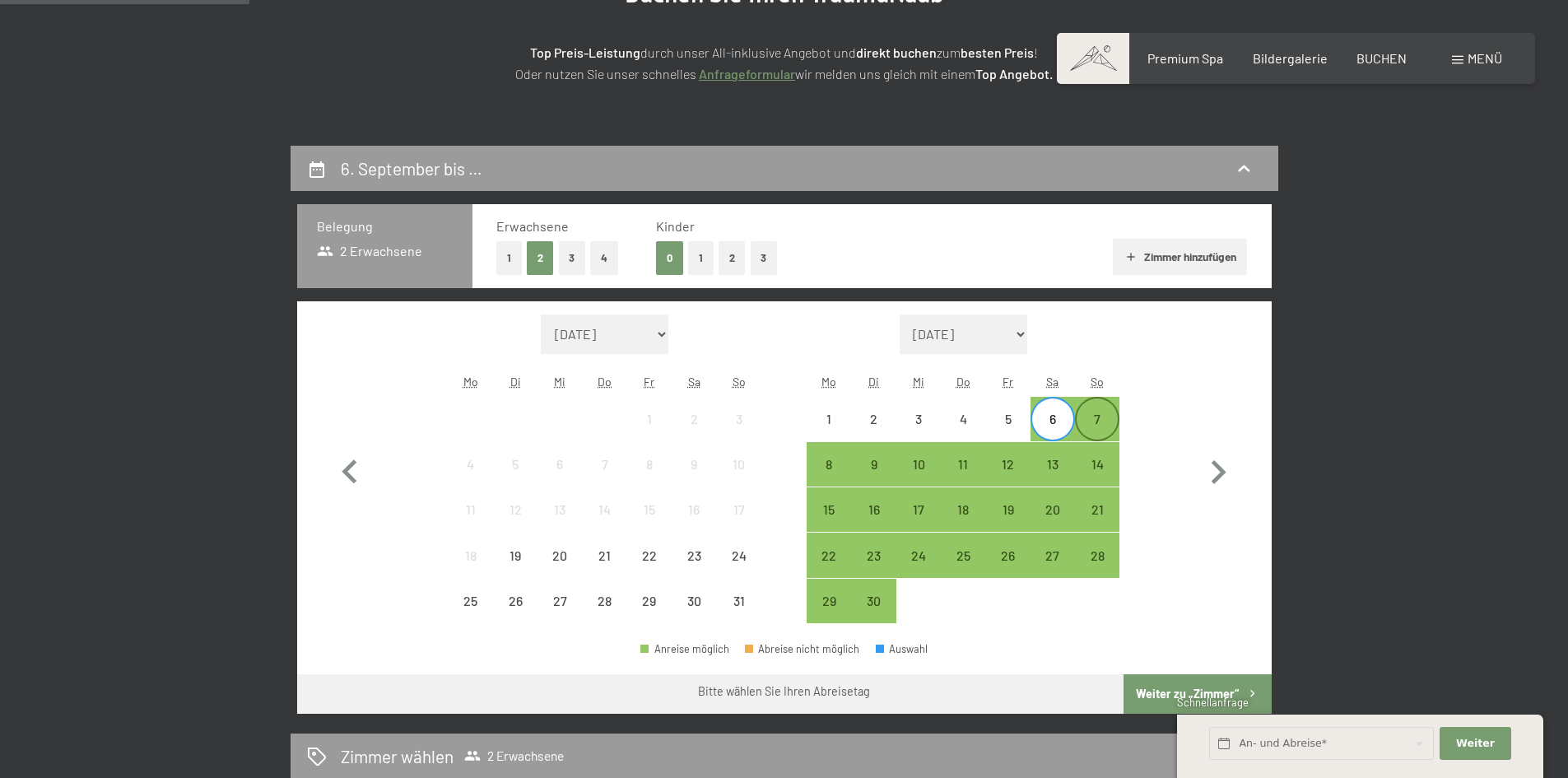
click at [1096, 416] on div "7" at bounding box center [1096, 432] width 41 height 41
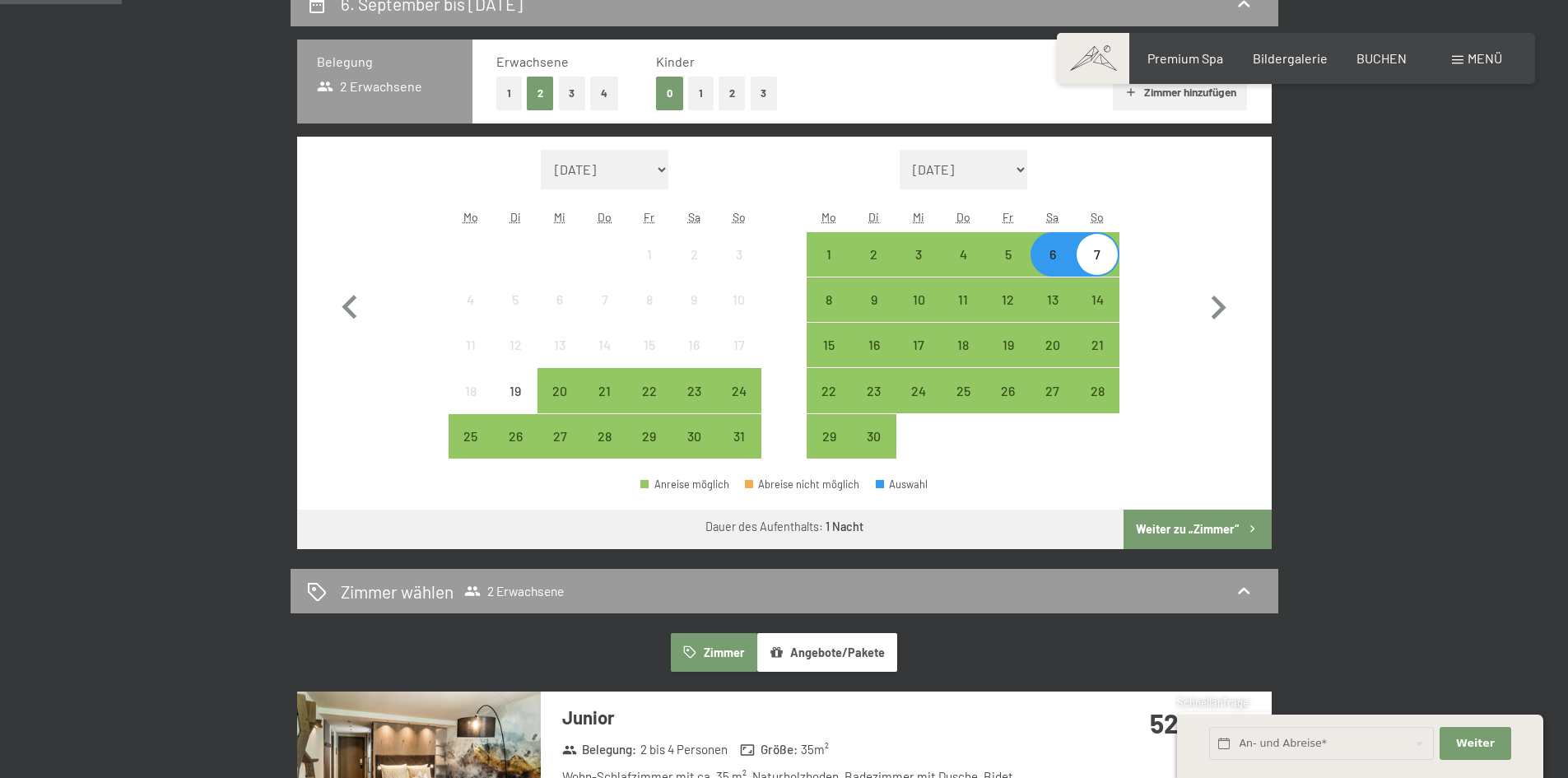
click at [1148, 538] on button "Weiter zu „Zimmer“" at bounding box center [1197, 529] width 147 height 39
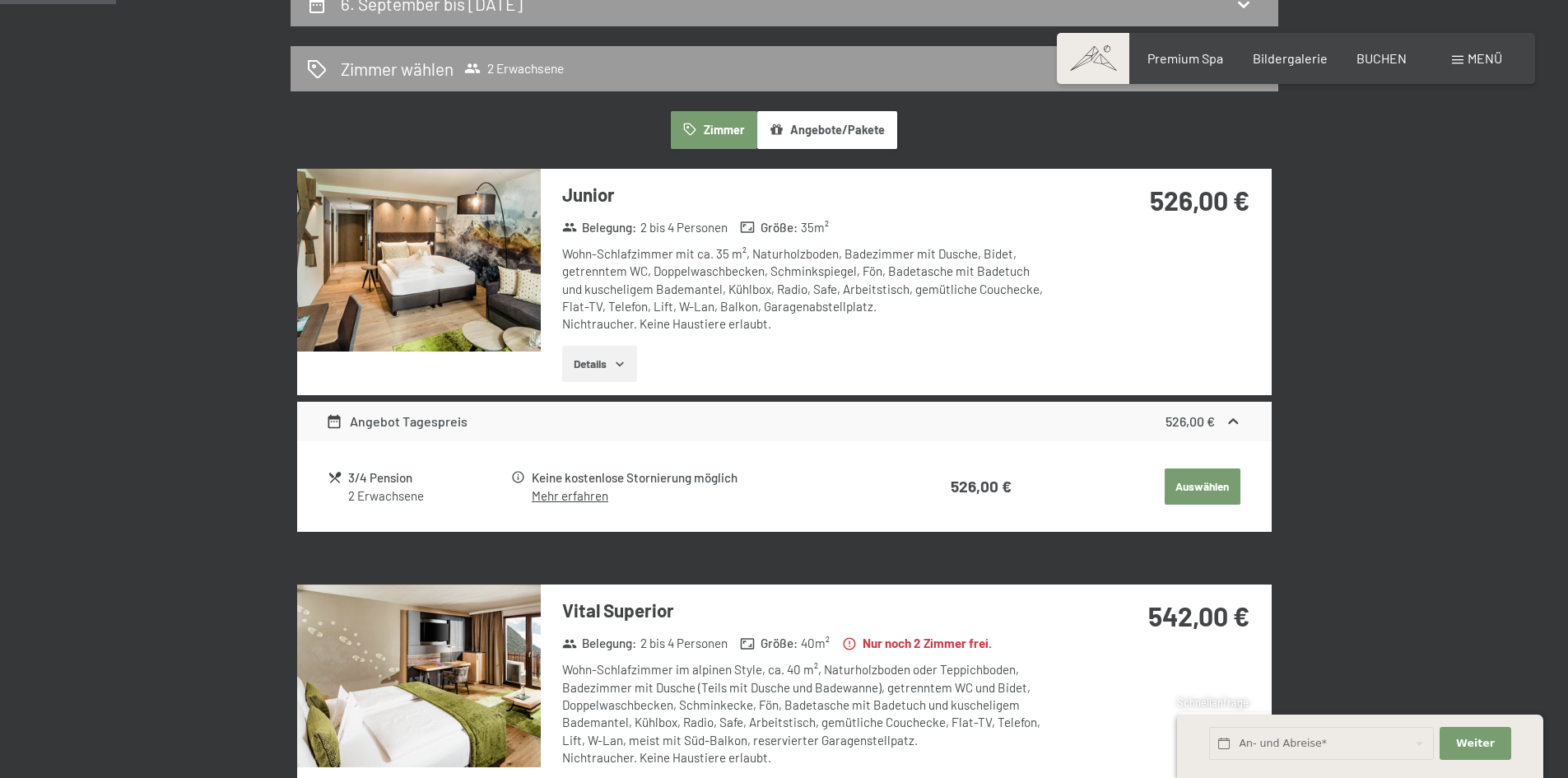
scroll to position [393, 0]
